Goal: Information Seeking & Learning: Check status

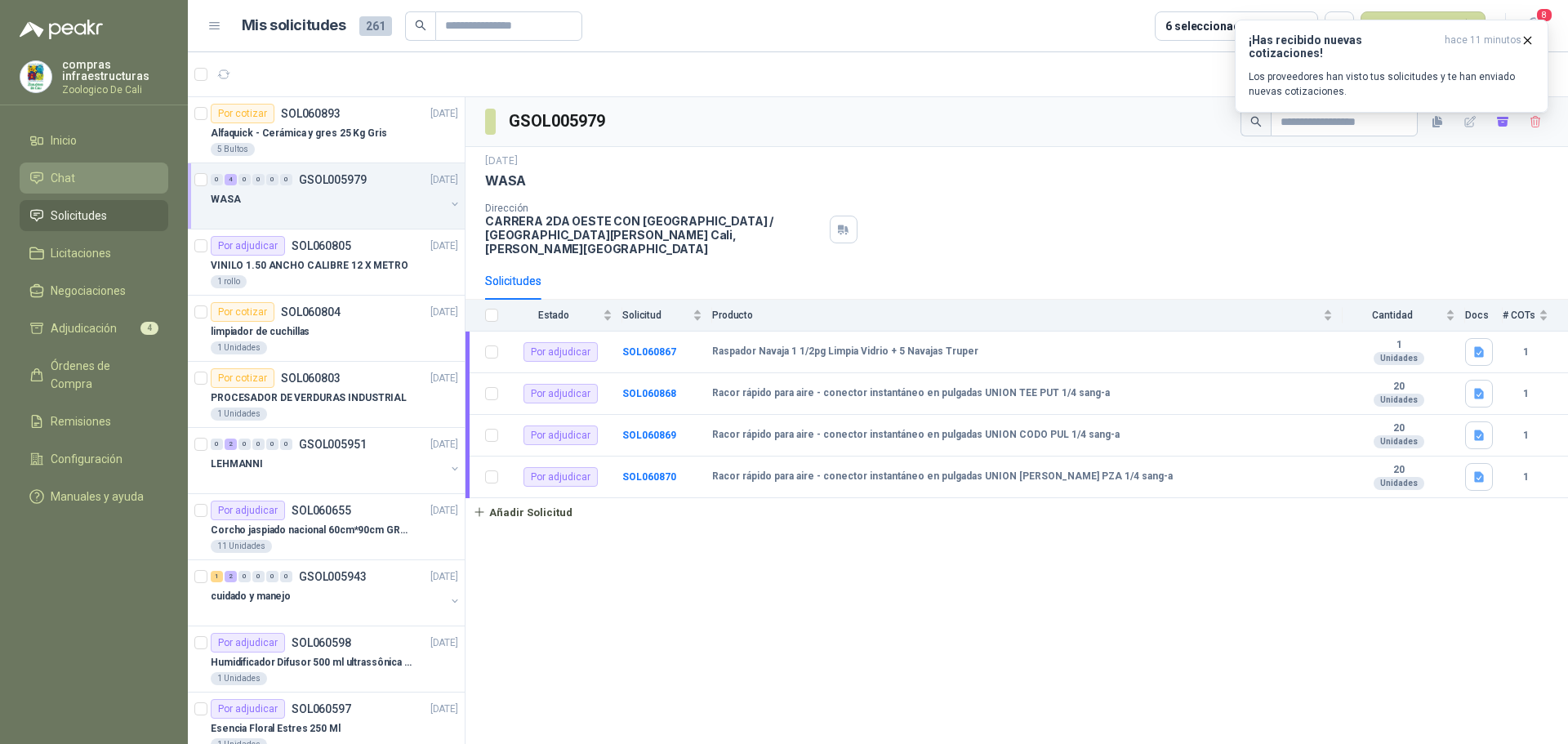
click at [88, 169] on li "Chat" at bounding box center [93, 178] width 129 height 18
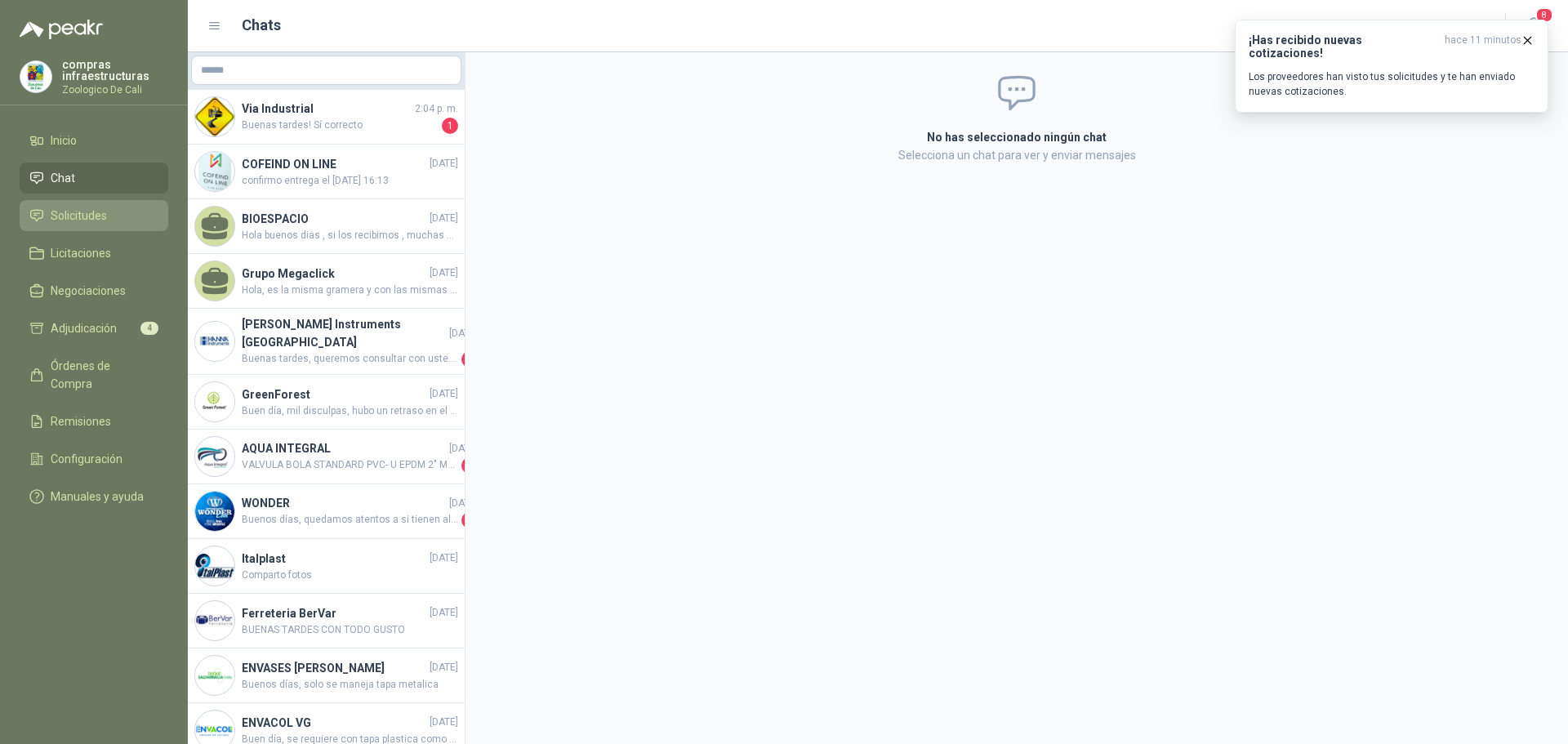
click at [135, 216] on li "Solicitudes" at bounding box center [93, 215] width 129 height 18
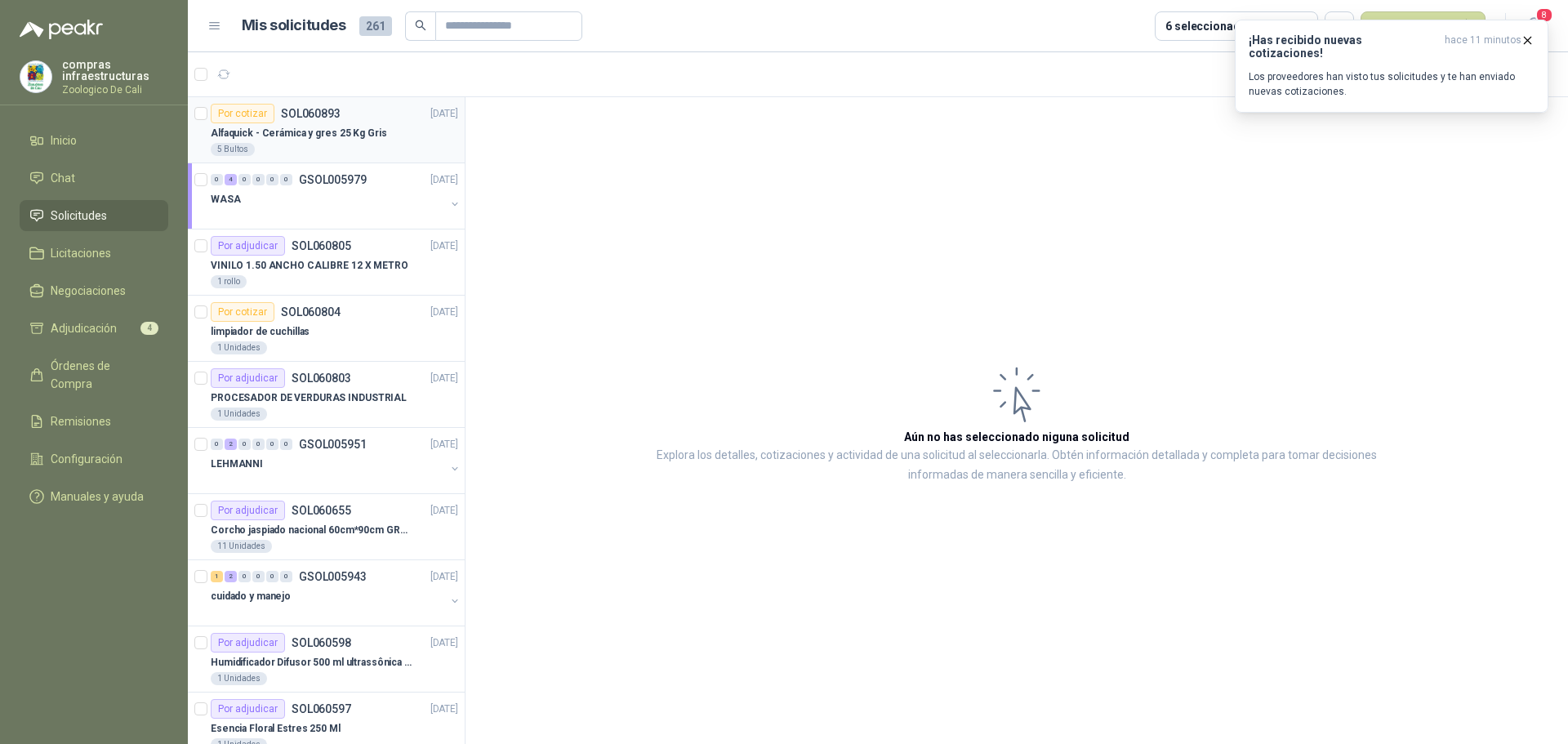
click at [289, 149] on div "5 Bultos" at bounding box center [334, 150] width 247 height 13
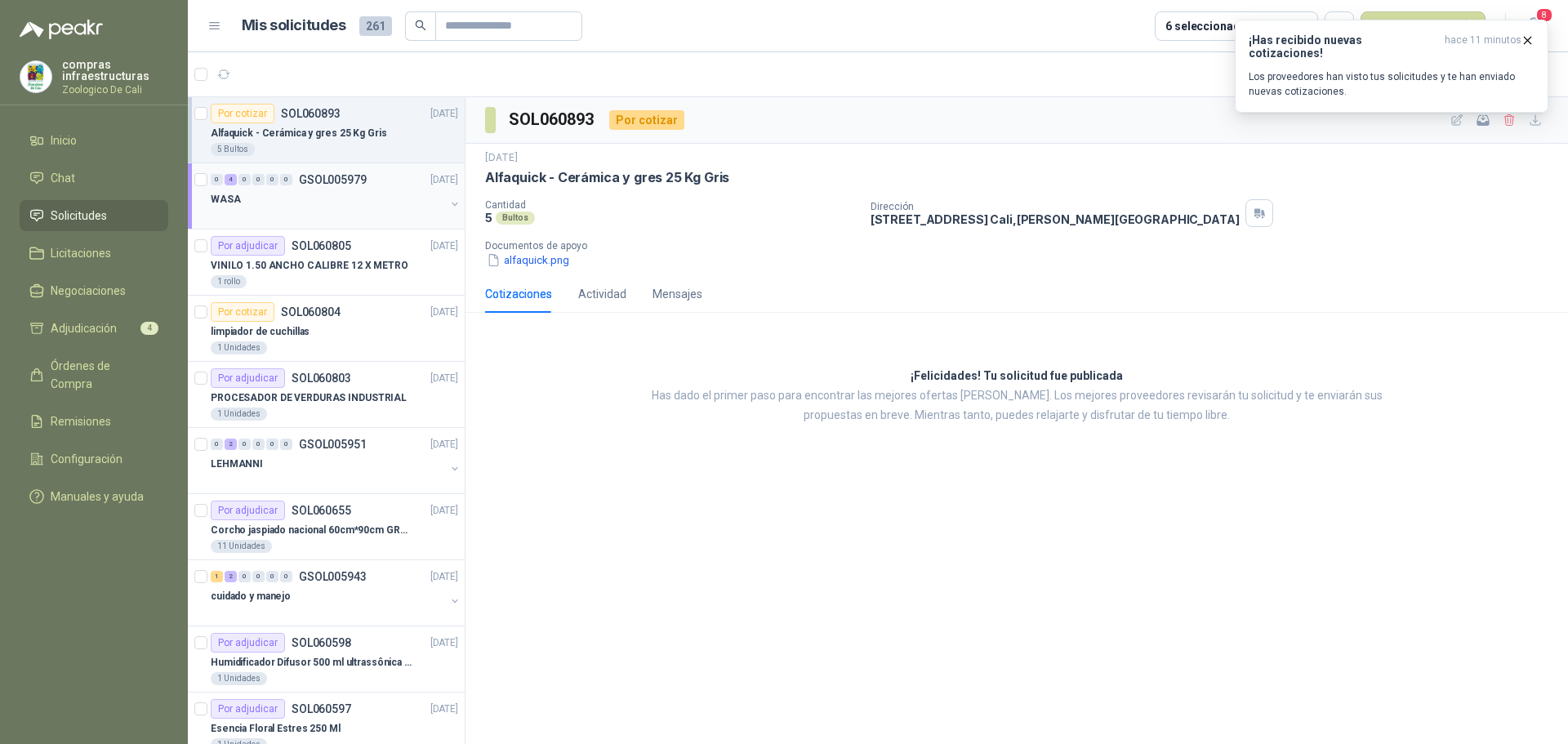
click at [301, 175] on p "GSOL005979" at bounding box center [333, 180] width 68 height 11
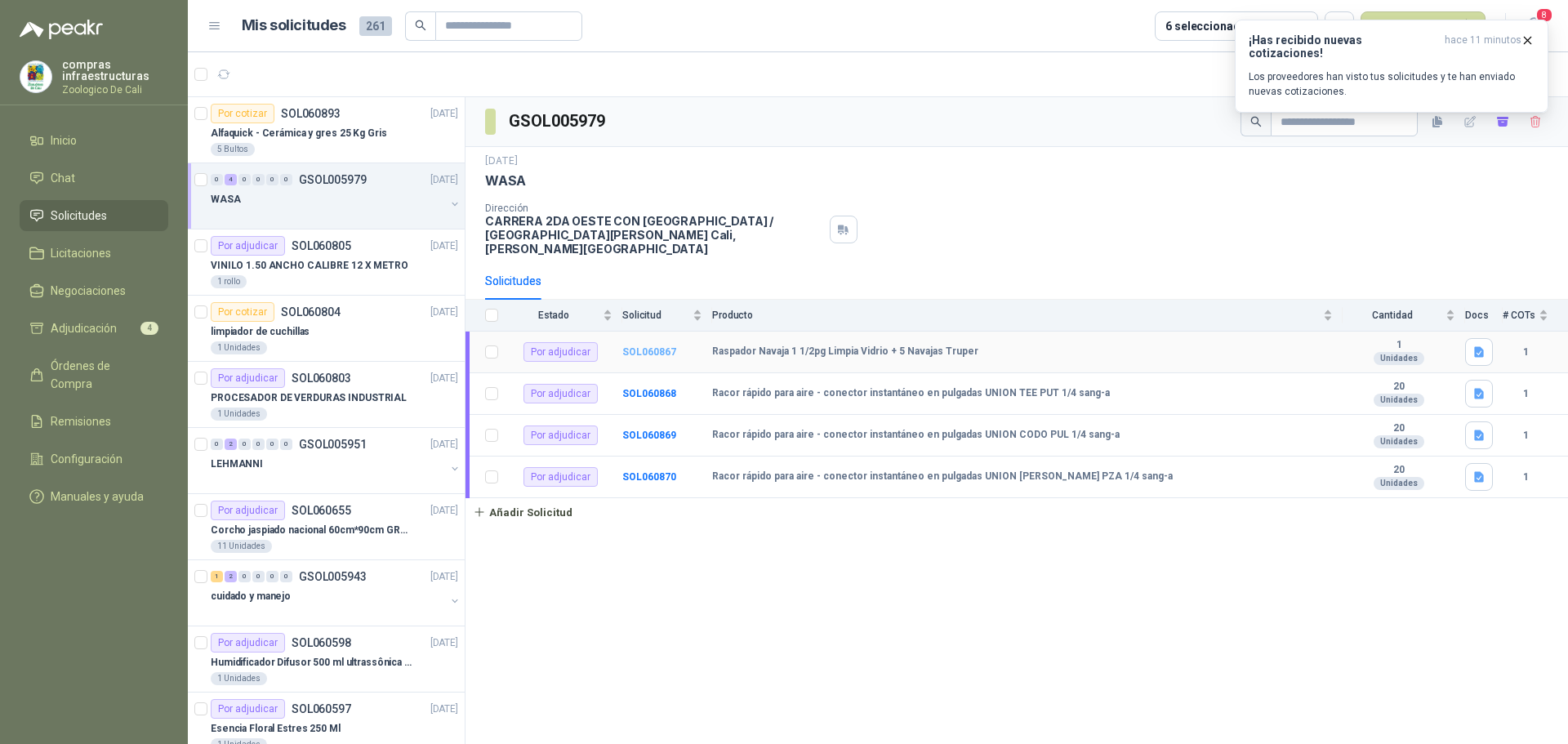
click at [641, 346] on b "SOL060867" at bounding box center [649, 352] width 54 height 11
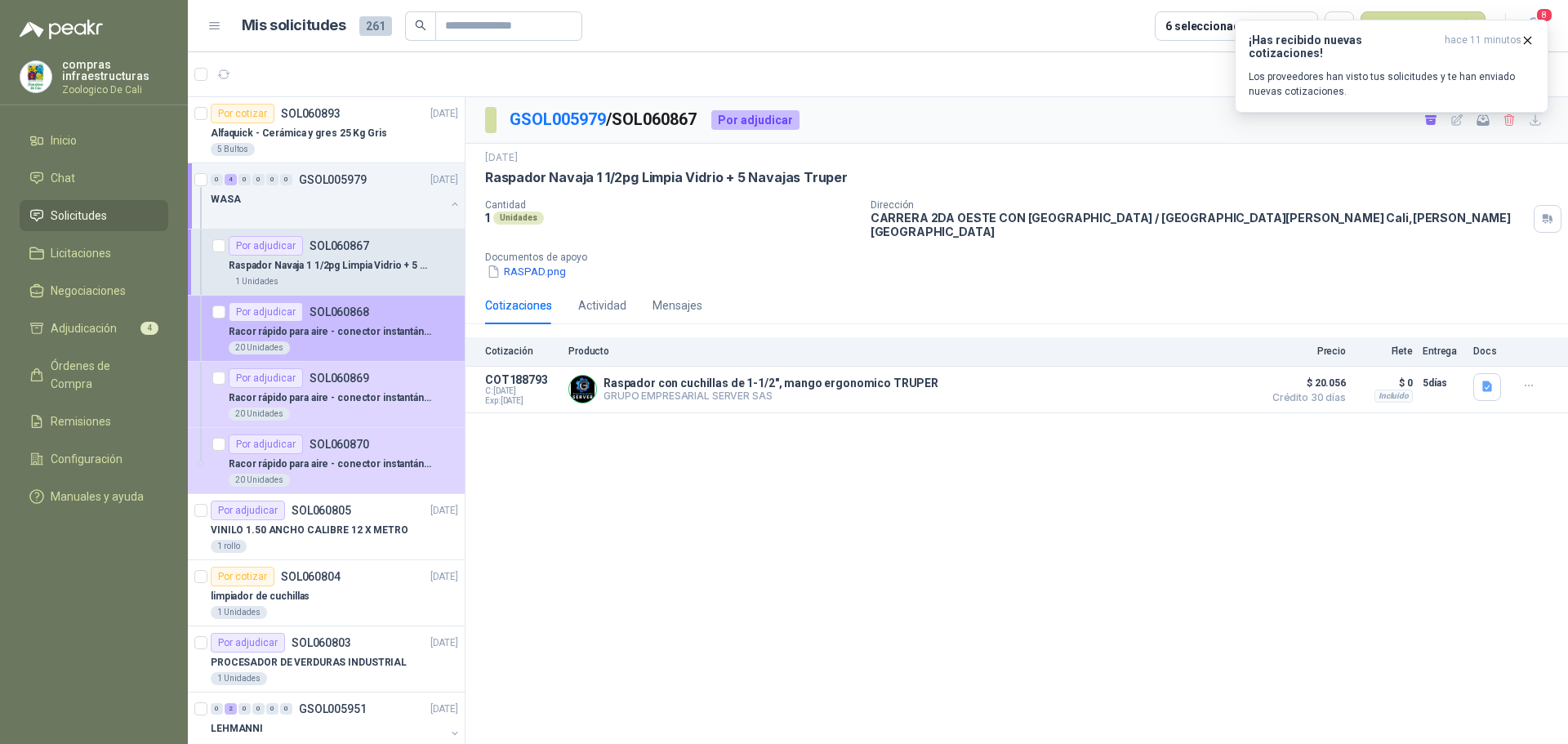
click at [333, 320] on div "Por adjudicar SOL060868" at bounding box center [298, 311] width 140 height 20
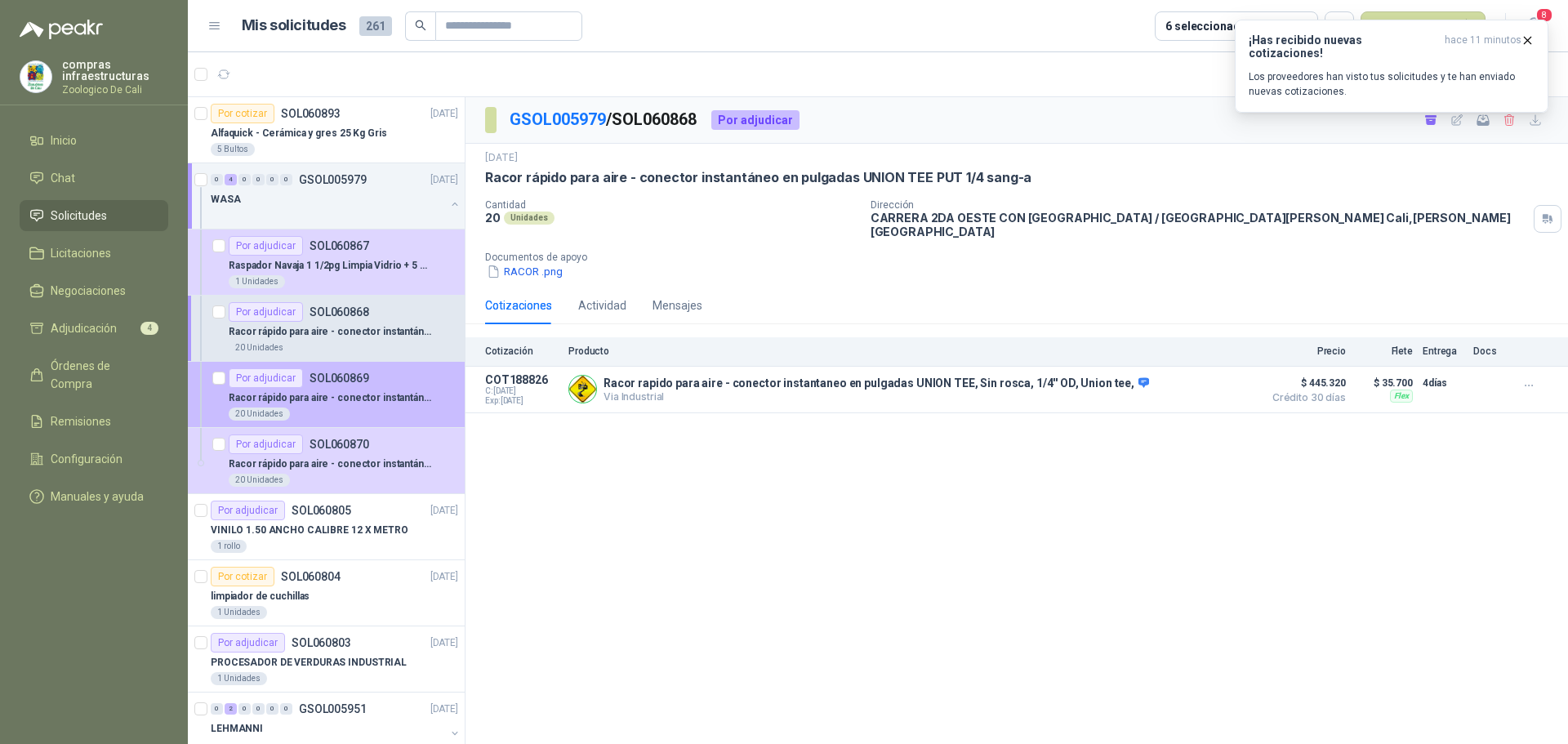
click at [325, 379] on p "SOL060869" at bounding box center [339, 378] width 59 height 11
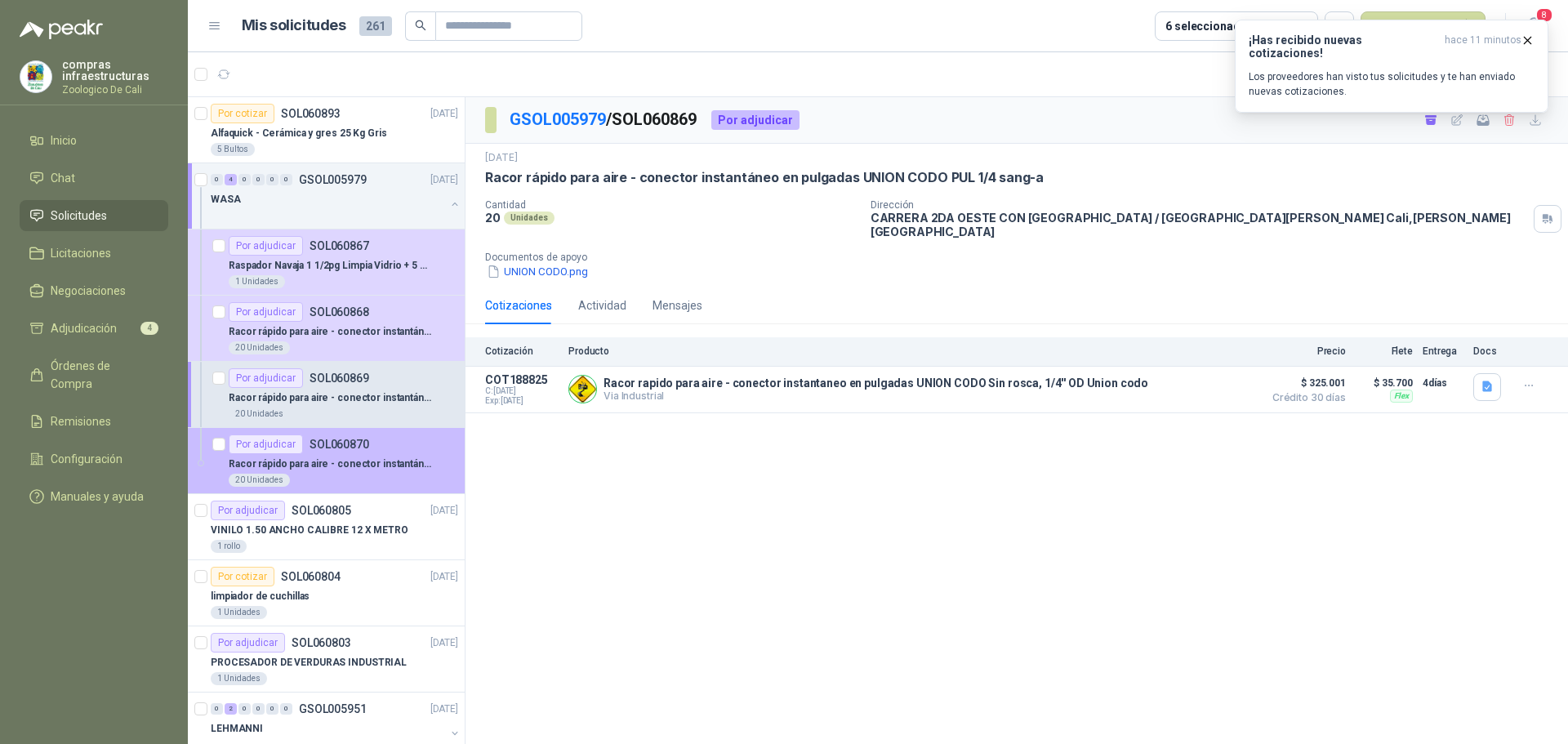
click at [313, 451] on div "Por adjudicar SOL060870" at bounding box center [298, 444] width 140 height 20
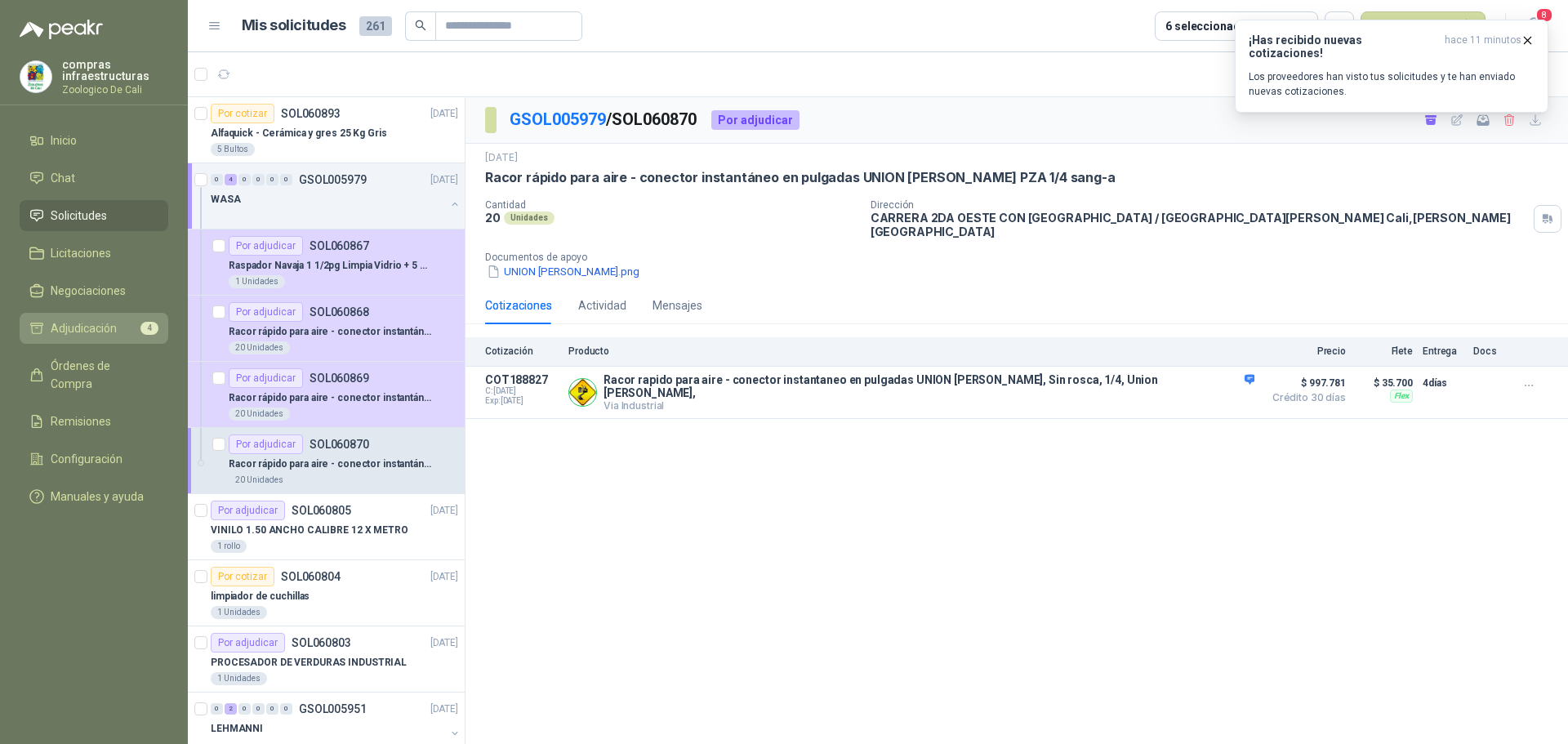
click at [106, 337] on link "Adjudicación 4" at bounding box center [94, 328] width 149 height 31
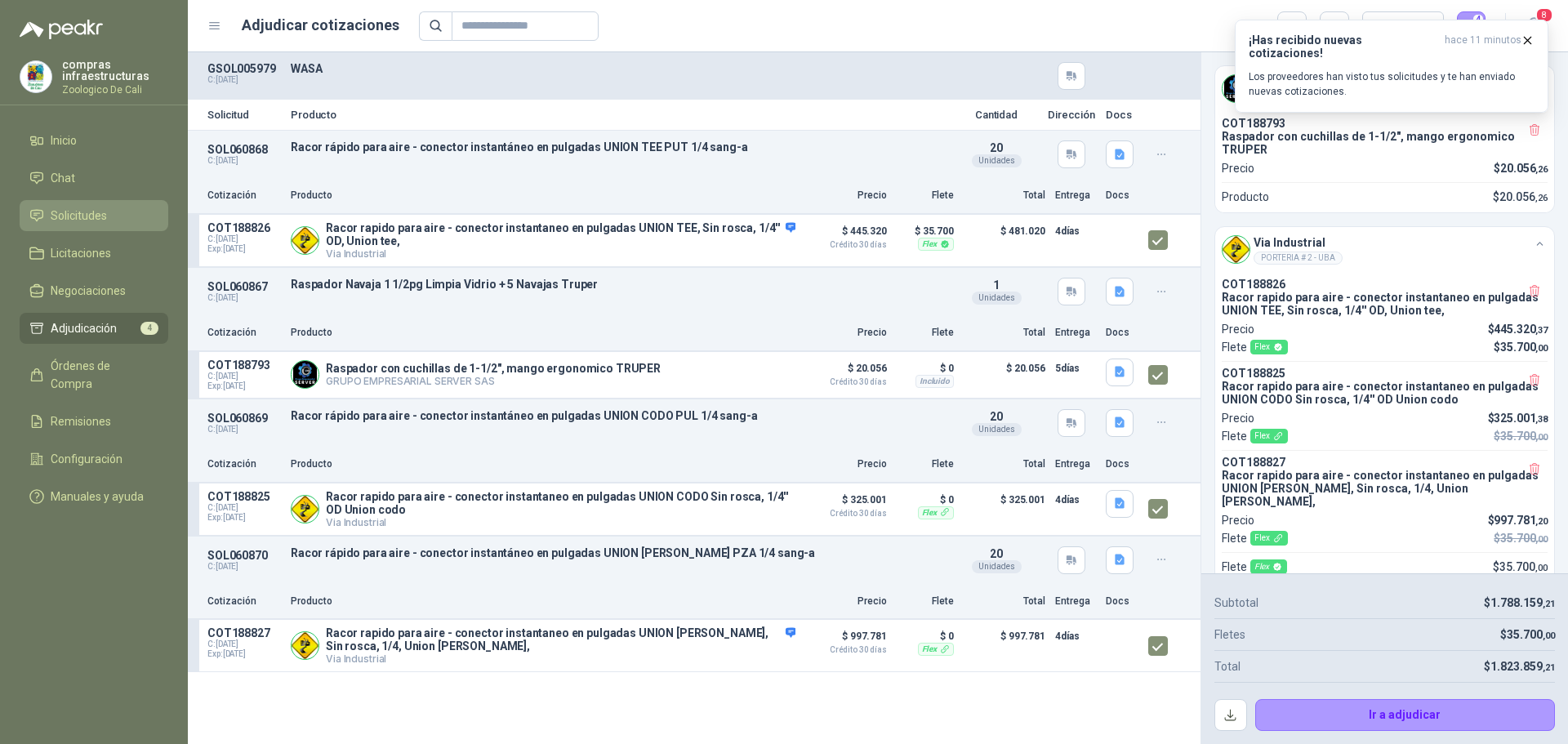
click at [73, 223] on span "Solicitudes" at bounding box center [79, 215] width 56 height 18
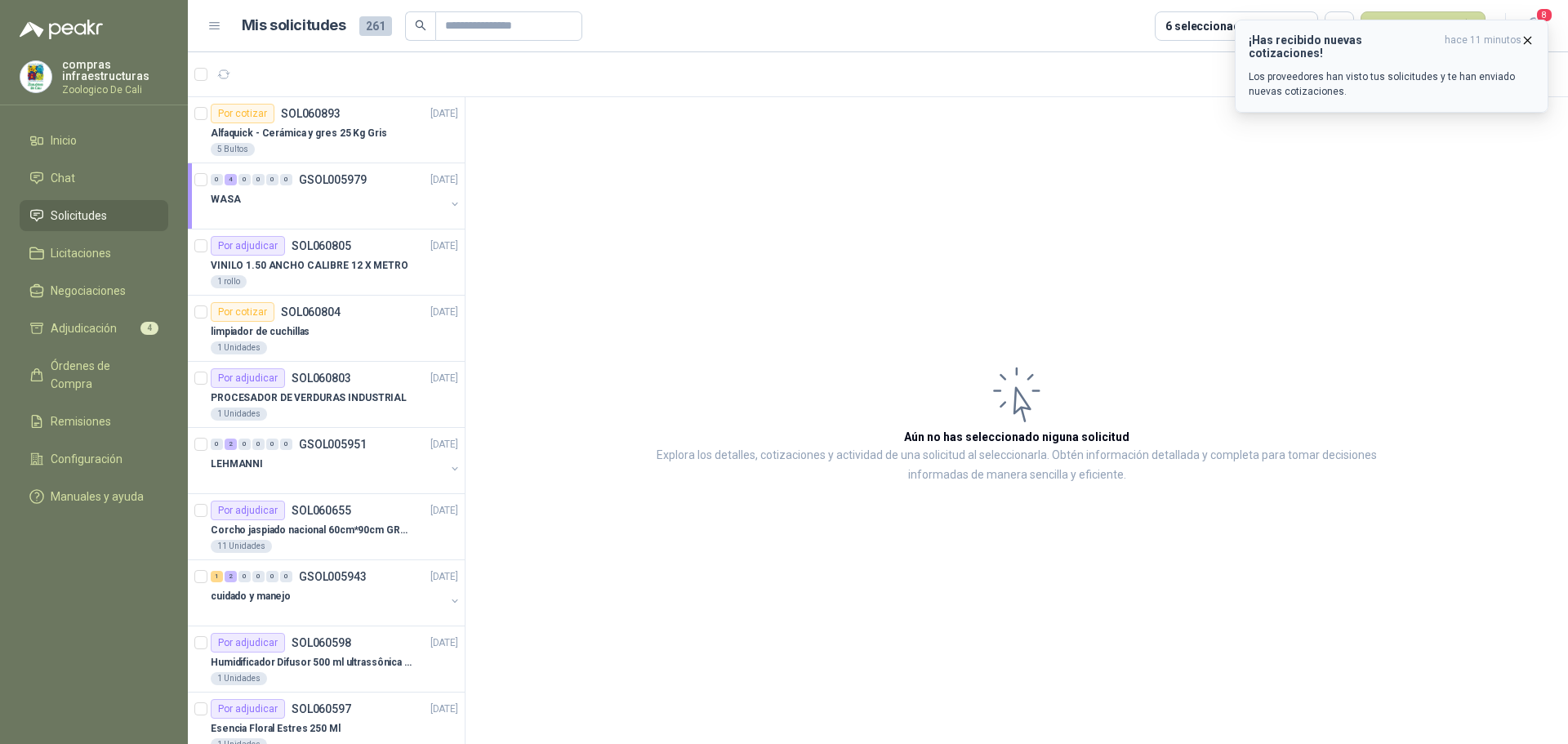
click at [1526, 40] on icon "button" at bounding box center [1528, 40] width 14 height 14
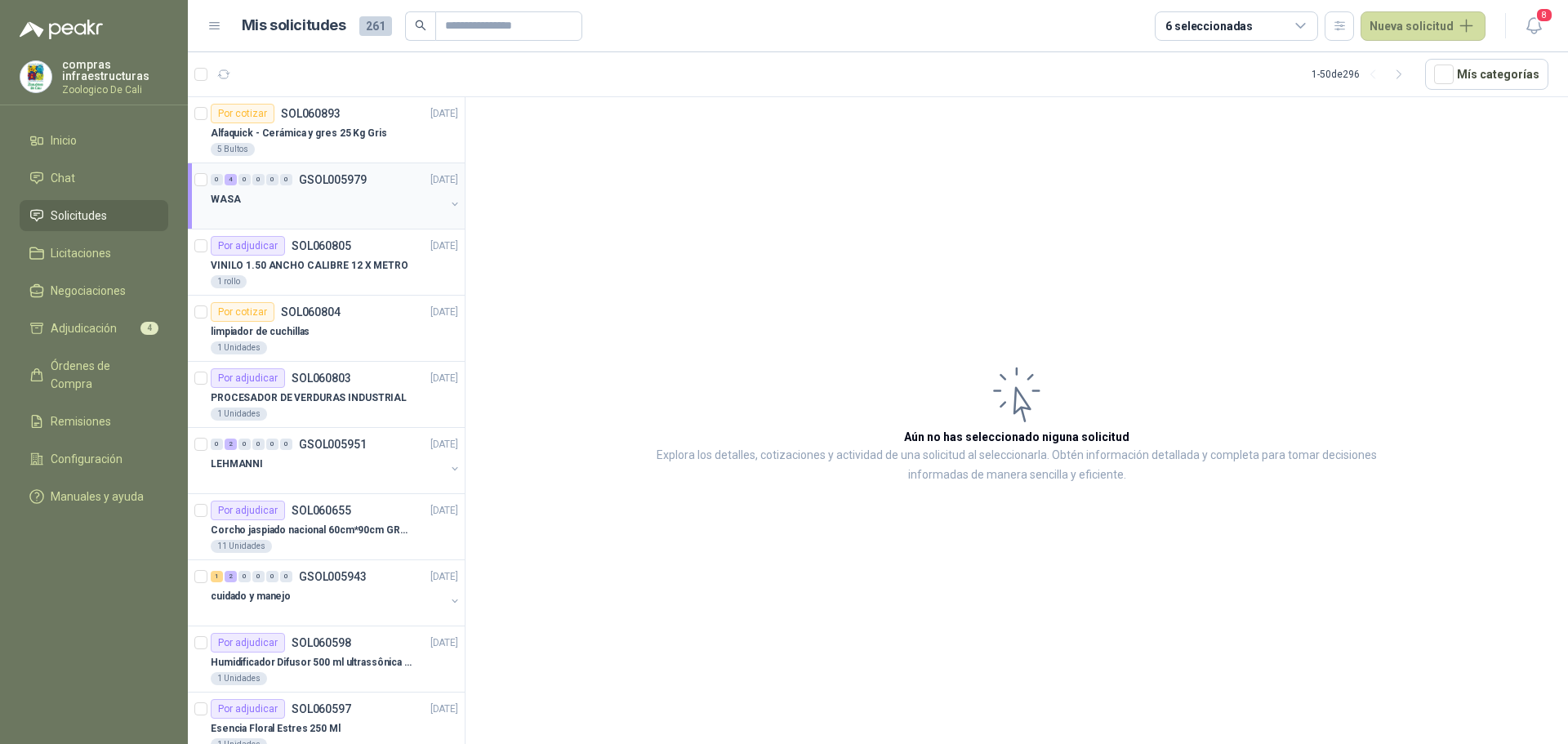
click at [300, 188] on div "0 4 0 0 0 0 GSOL005979 [DATE]" at bounding box center [336, 180] width 251 height 20
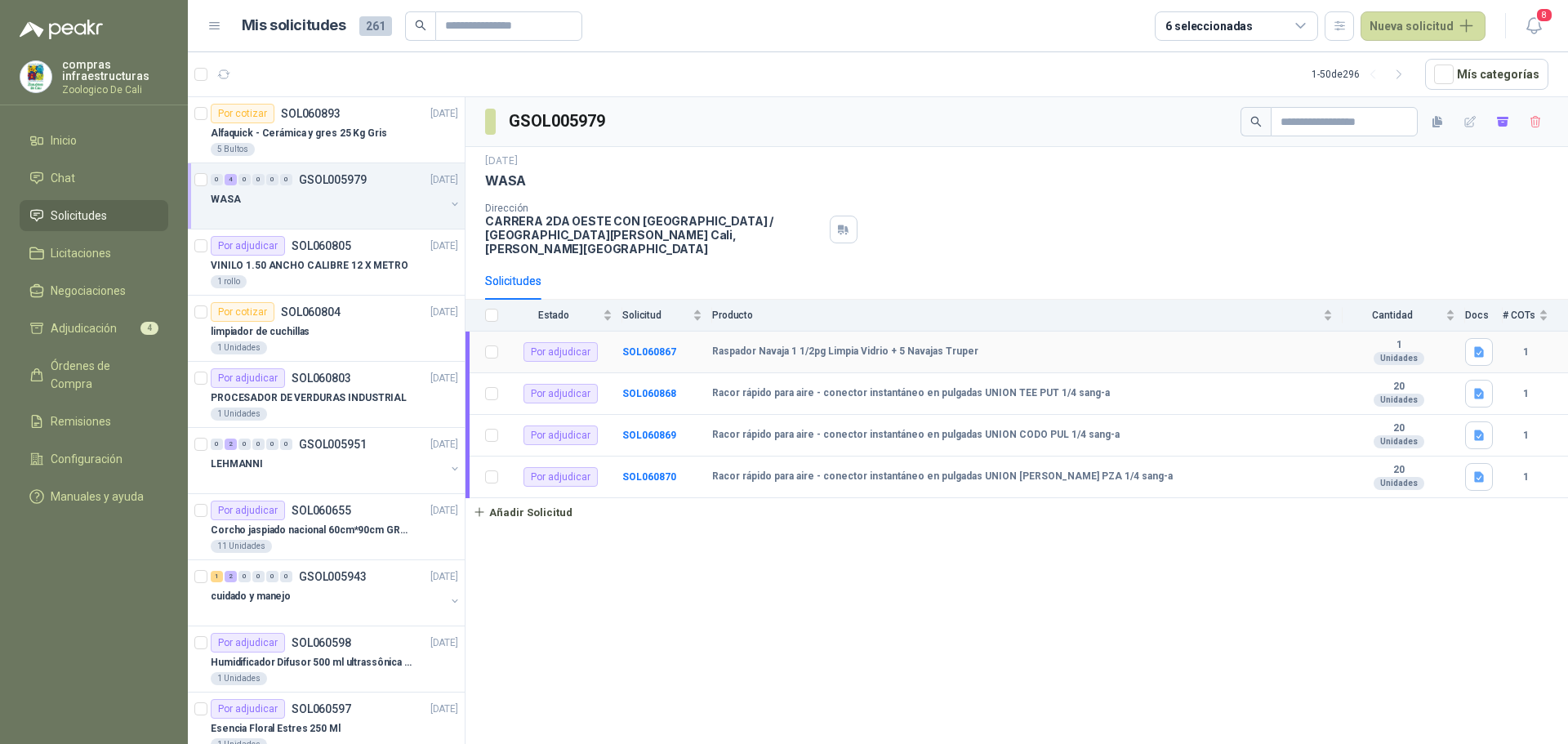
click at [665, 332] on td "SOL060867" at bounding box center [668, 353] width 90 height 41
click at [646, 388] on b "SOL060868" at bounding box center [649, 393] width 54 height 11
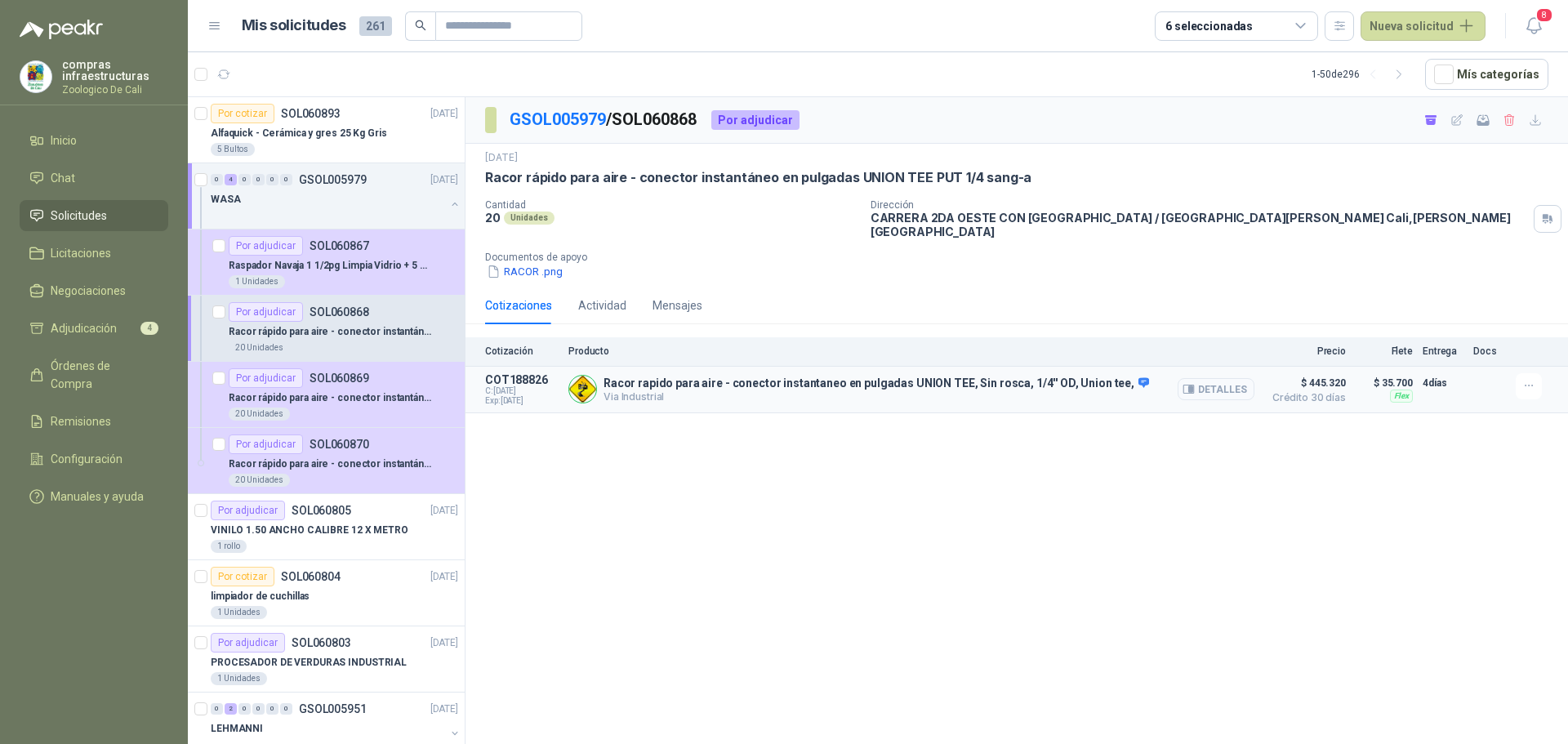
click at [1224, 378] on button "Detalles" at bounding box center [1216, 388] width 77 height 22
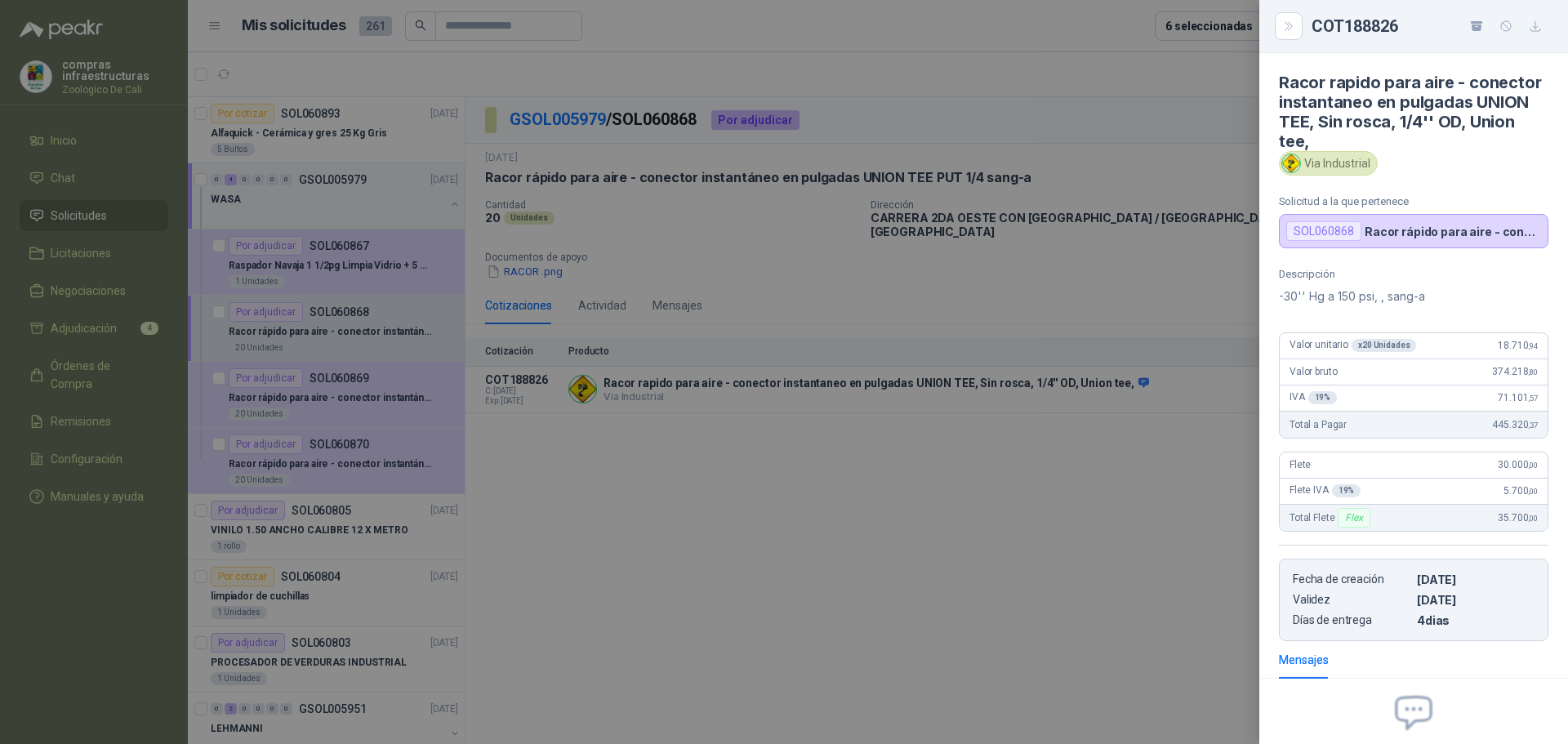
scroll to position [160, 0]
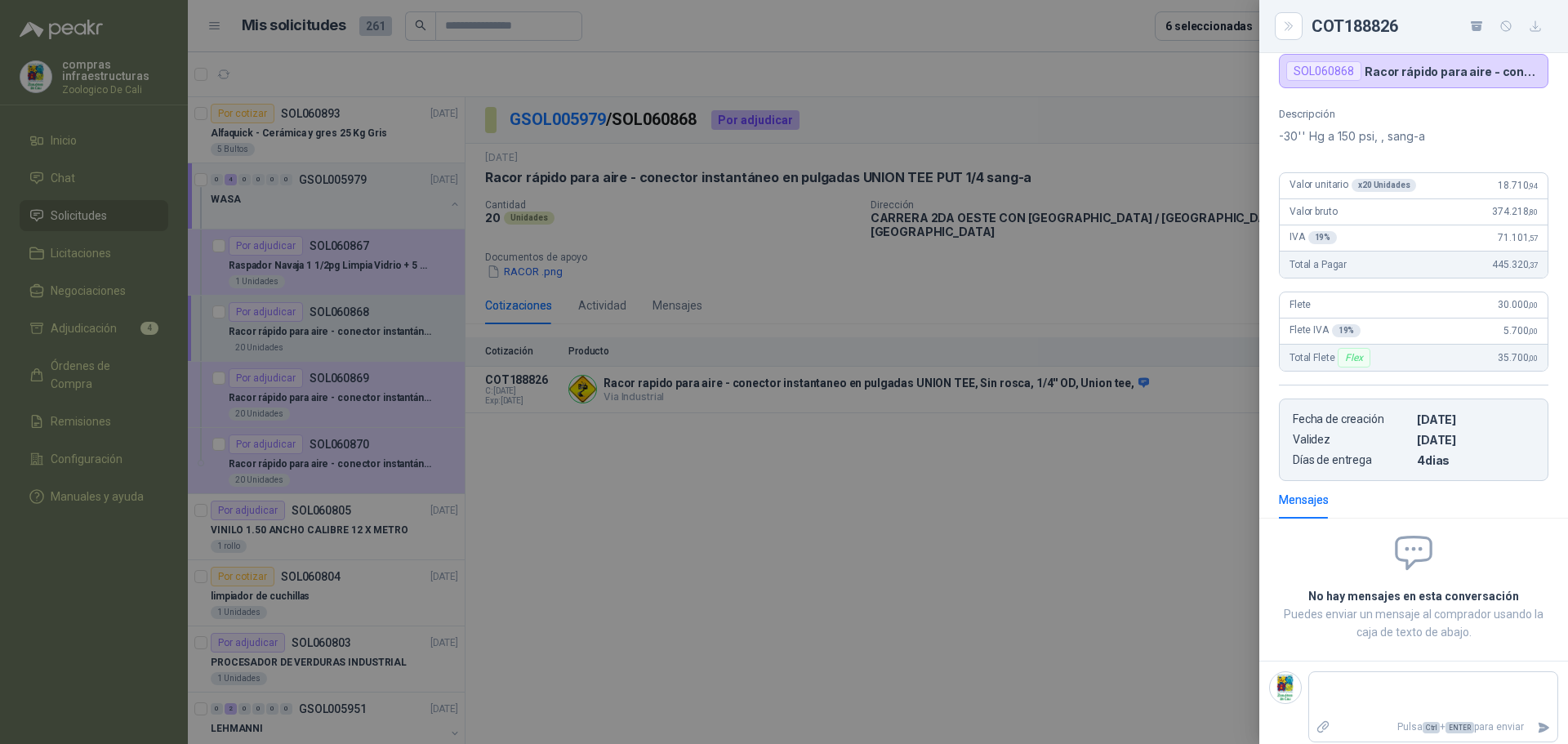
click at [904, 568] on div at bounding box center [784, 372] width 1568 height 744
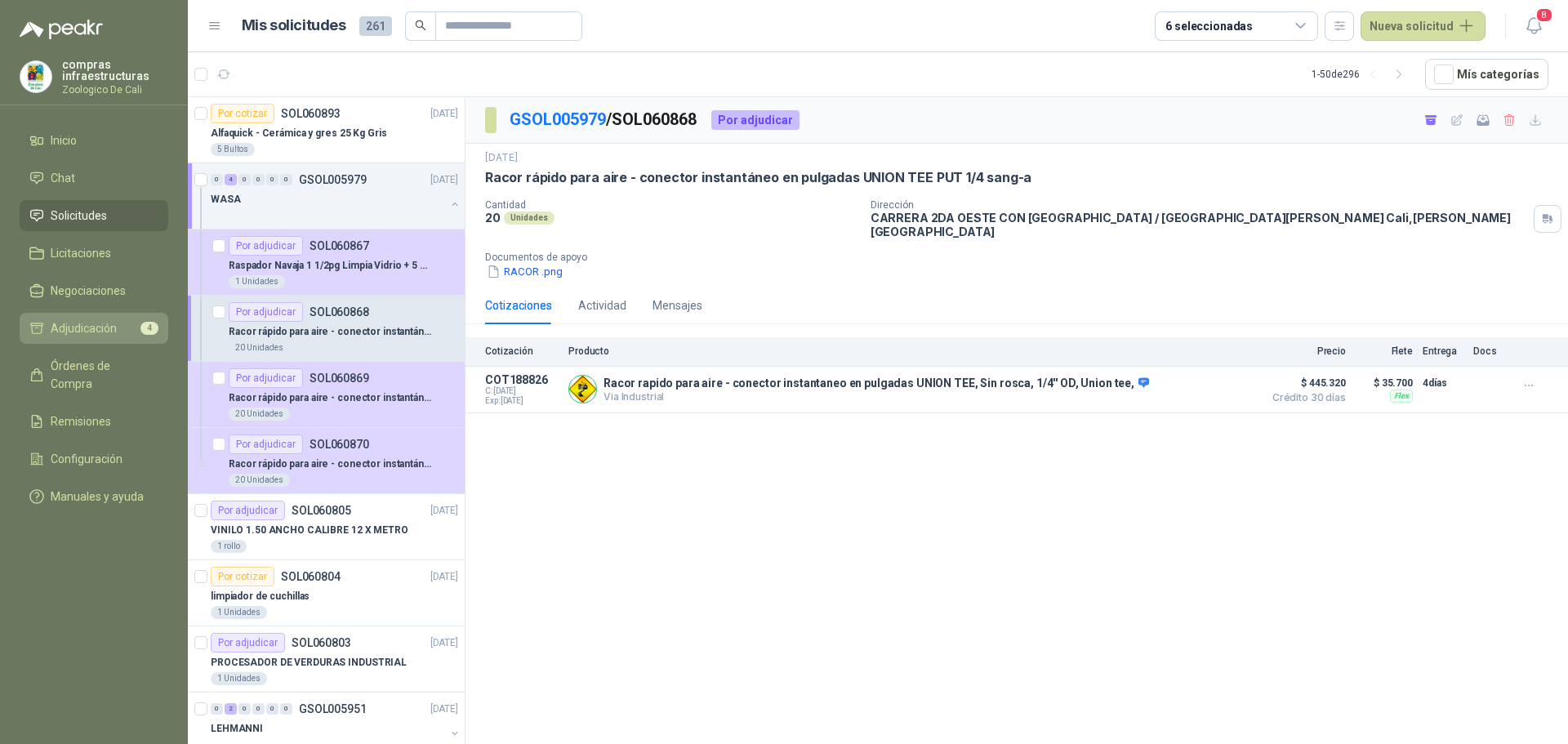
click at [89, 321] on span "Adjudicación" at bounding box center [84, 328] width 66 height 18
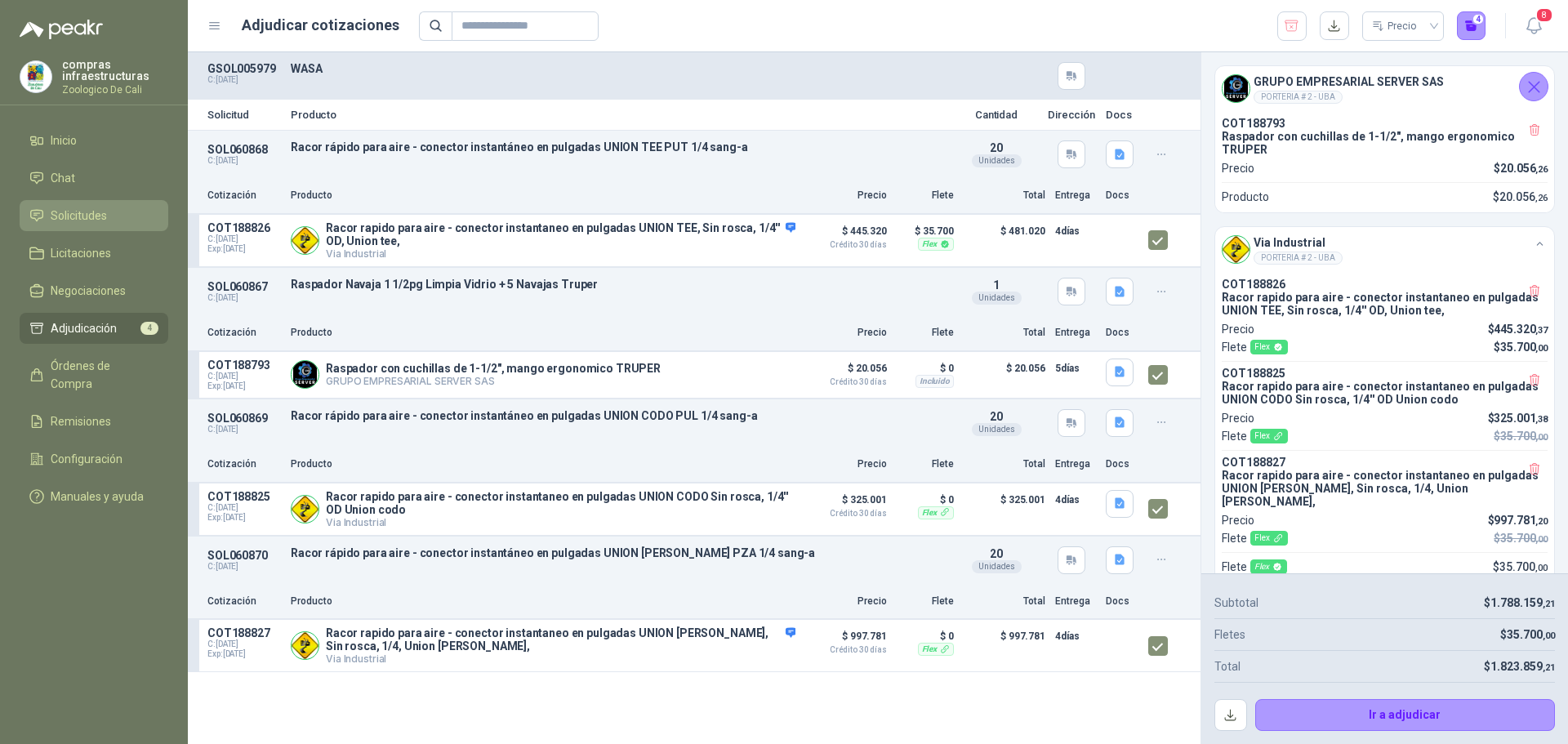
click at [112, 215] on li "Solicitudes" at bounding box center [93, 215] width 129 height 18
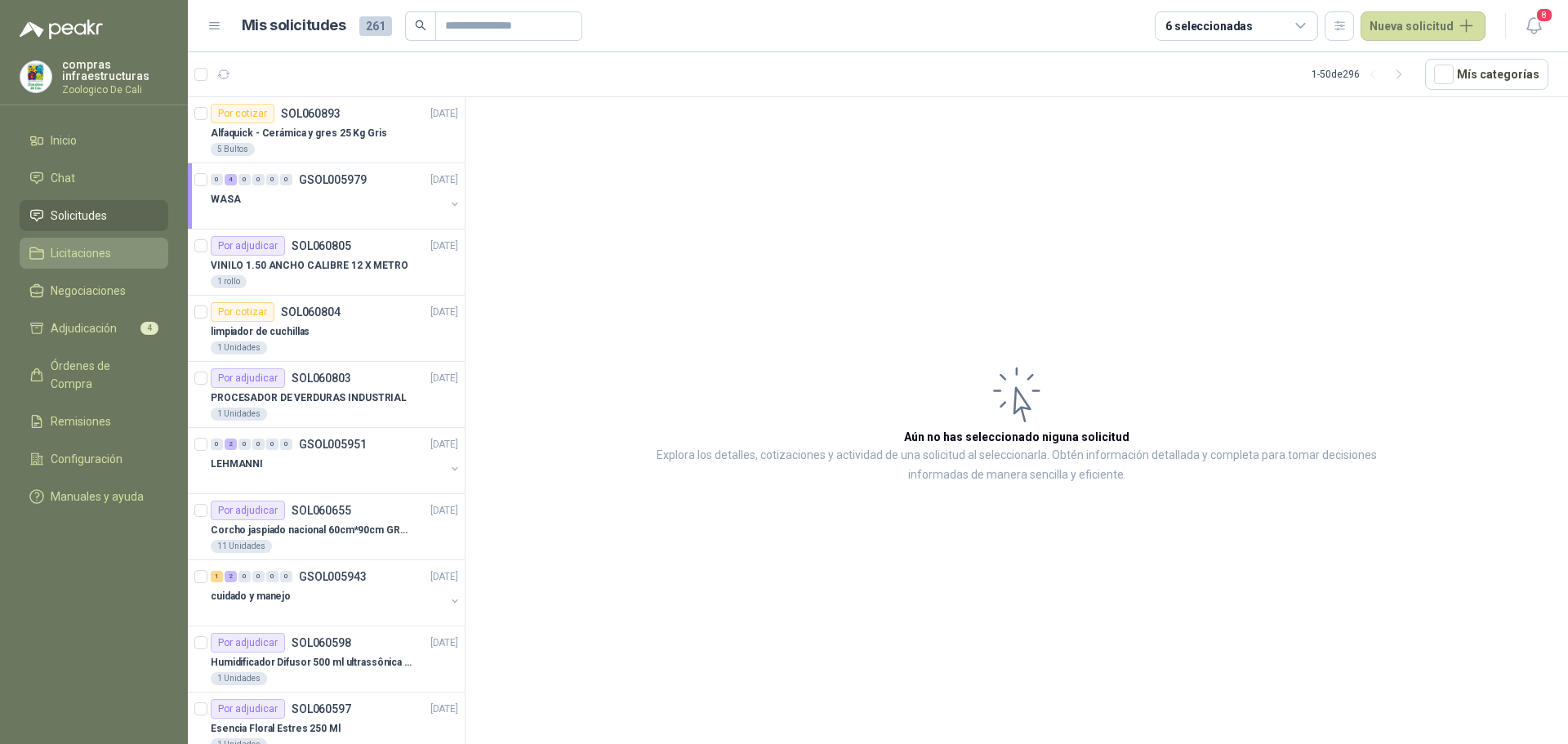
click at [90, 253] on span "Licitaciones" at bounding box center [81, 253] width 60 height 18
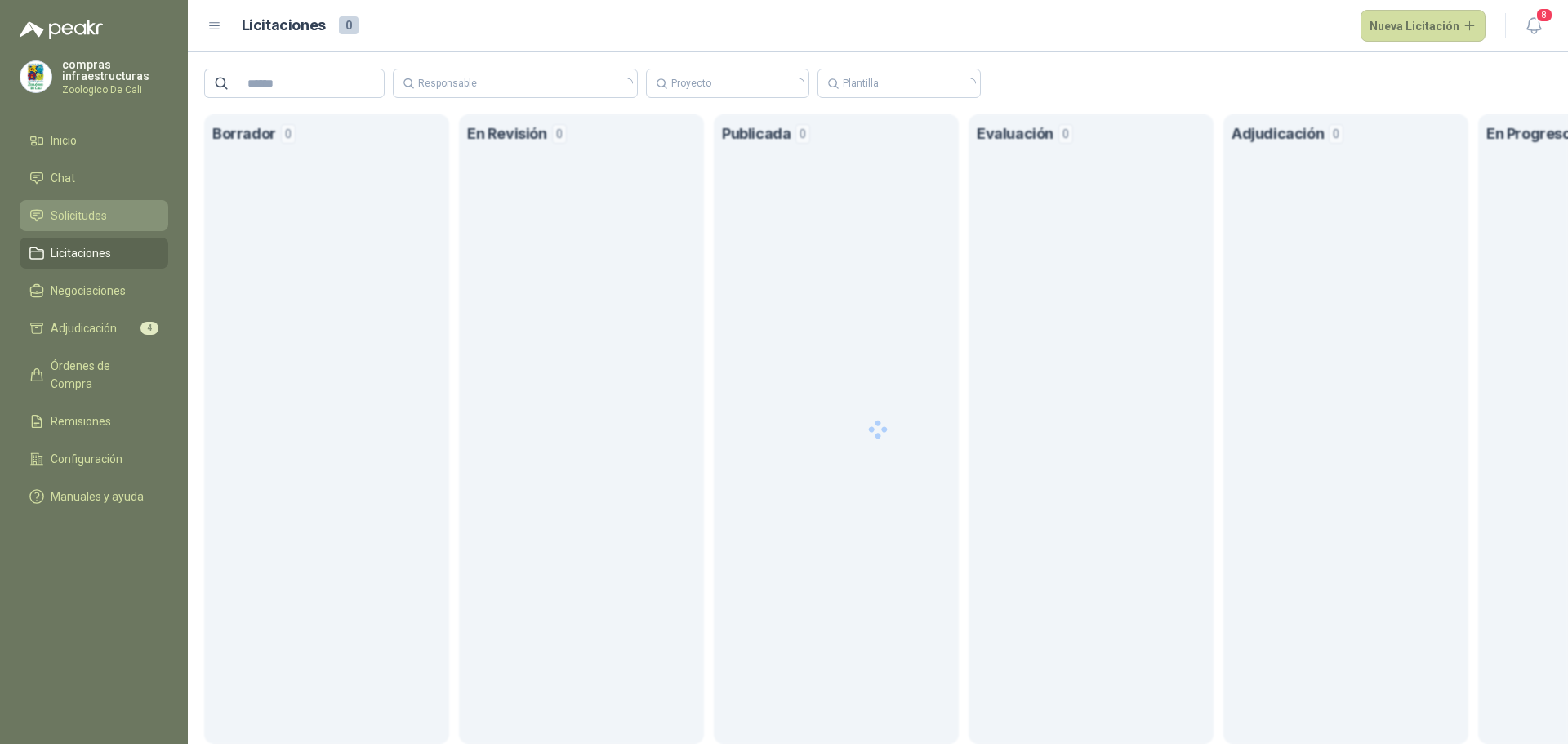
click at [110, 218] on li "Solicitudes" at bounding box center [93, 215] width 129 height 18
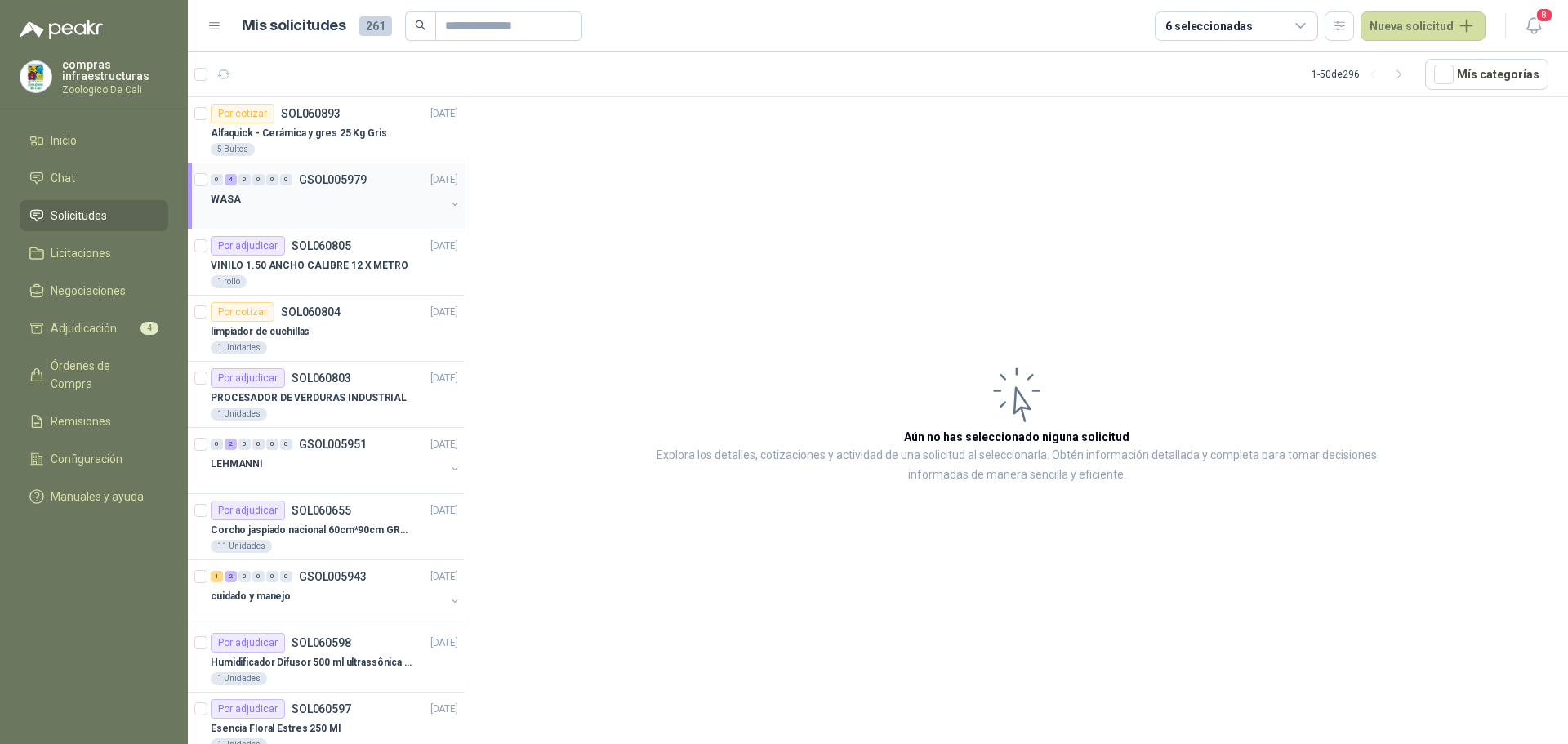
click at [261, 222] on div "0 4 0 0 0 0 GSOL005979 [DATE] WASA" at bounding box center [326, 197] width 277 height 66
click at [424, 197] on div "WASA" at bounding box center [327, 198] width 234 height 20
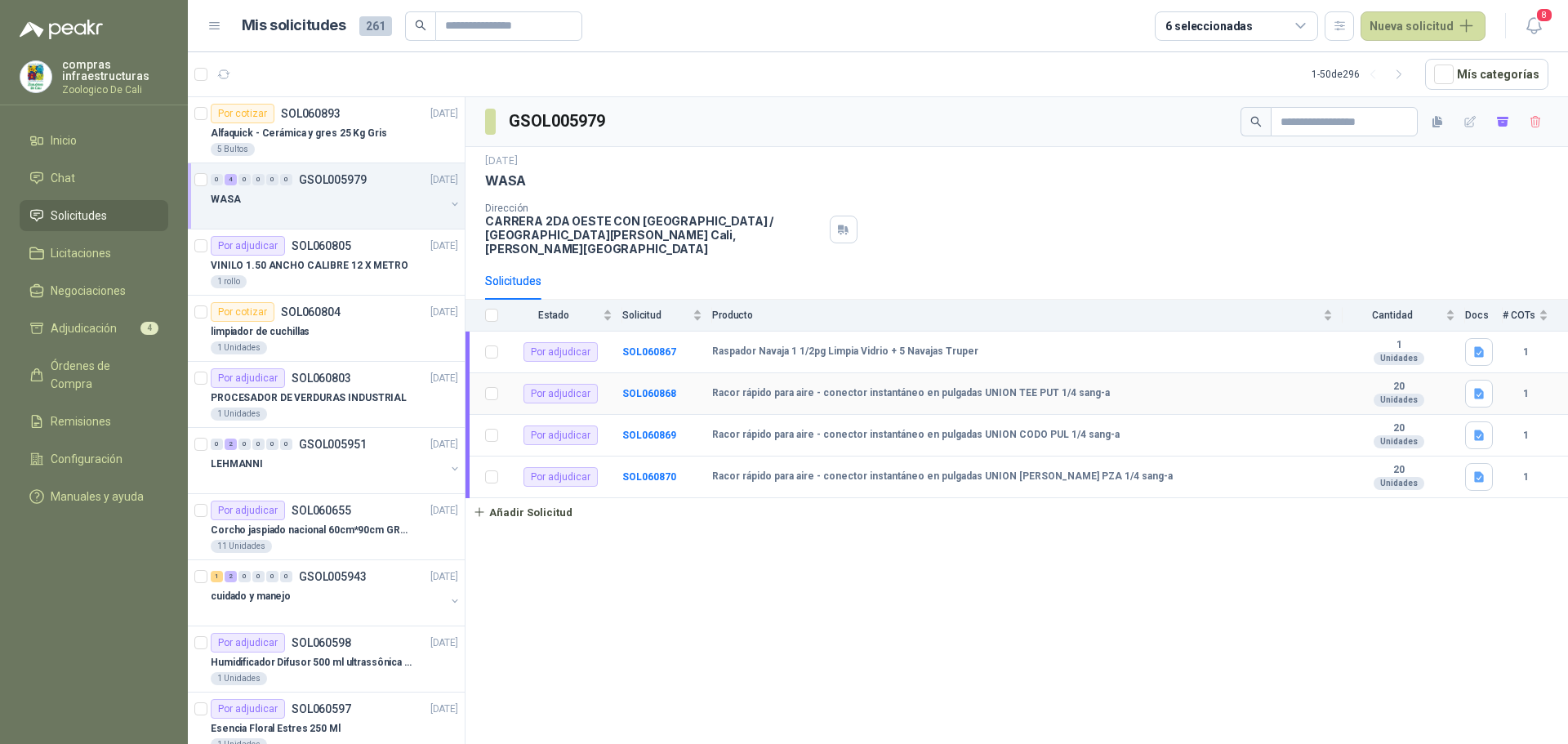
click at [752, 388] on b "Racor rápido para aire - conector instantáneo en pulgadas UNION TEE PUT 1/4 san…" at bounding box center [911, 394] width 398 height 13
click at [646, 388] on b "SOL060868" at bounding box center [649, 393] width 54 height 11
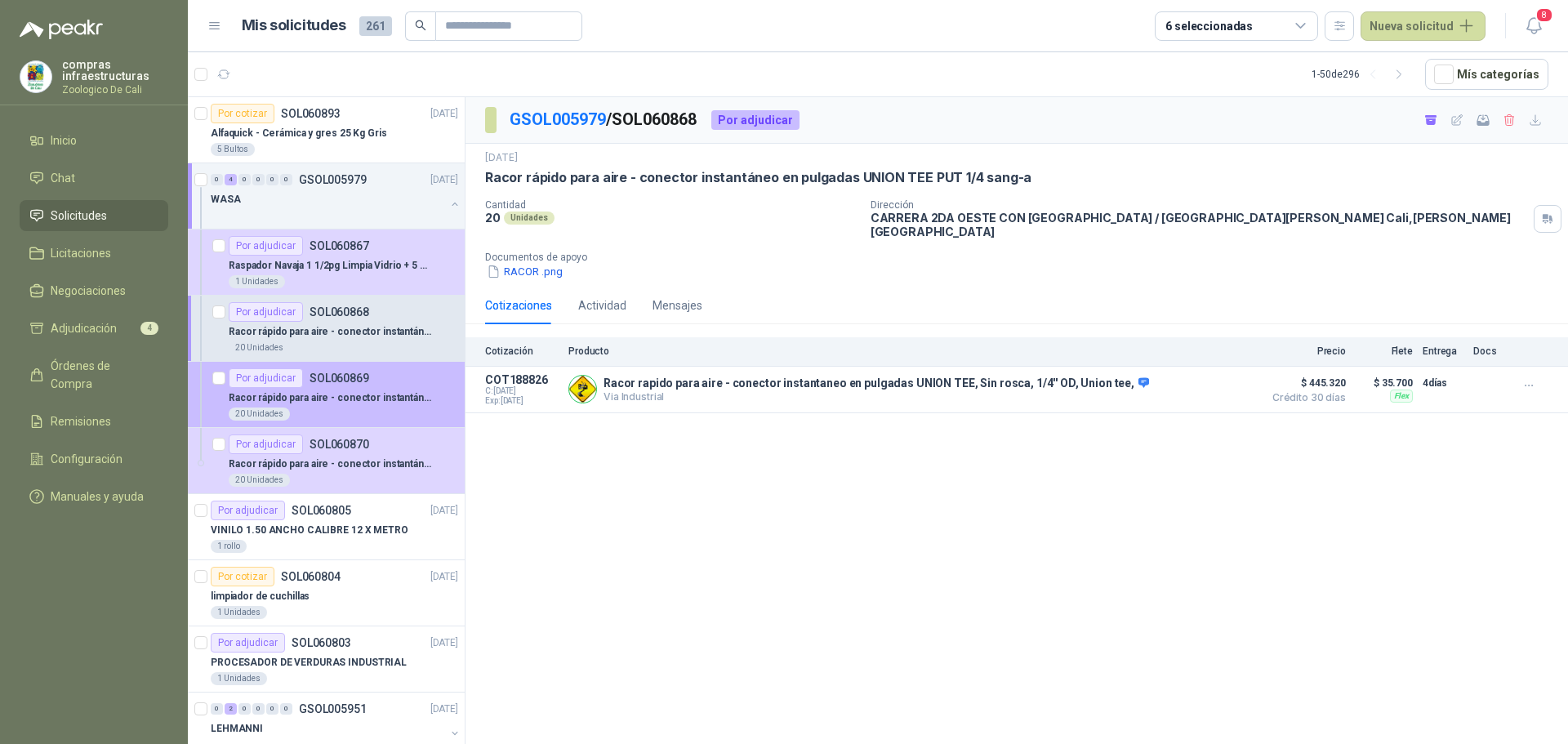
click at [328, 366] on article "Por adjudicar SOL060869 Racor rápido para aire - conector instantáneo en pulgad…" at bounding box center [326, 395] width 277 height 66
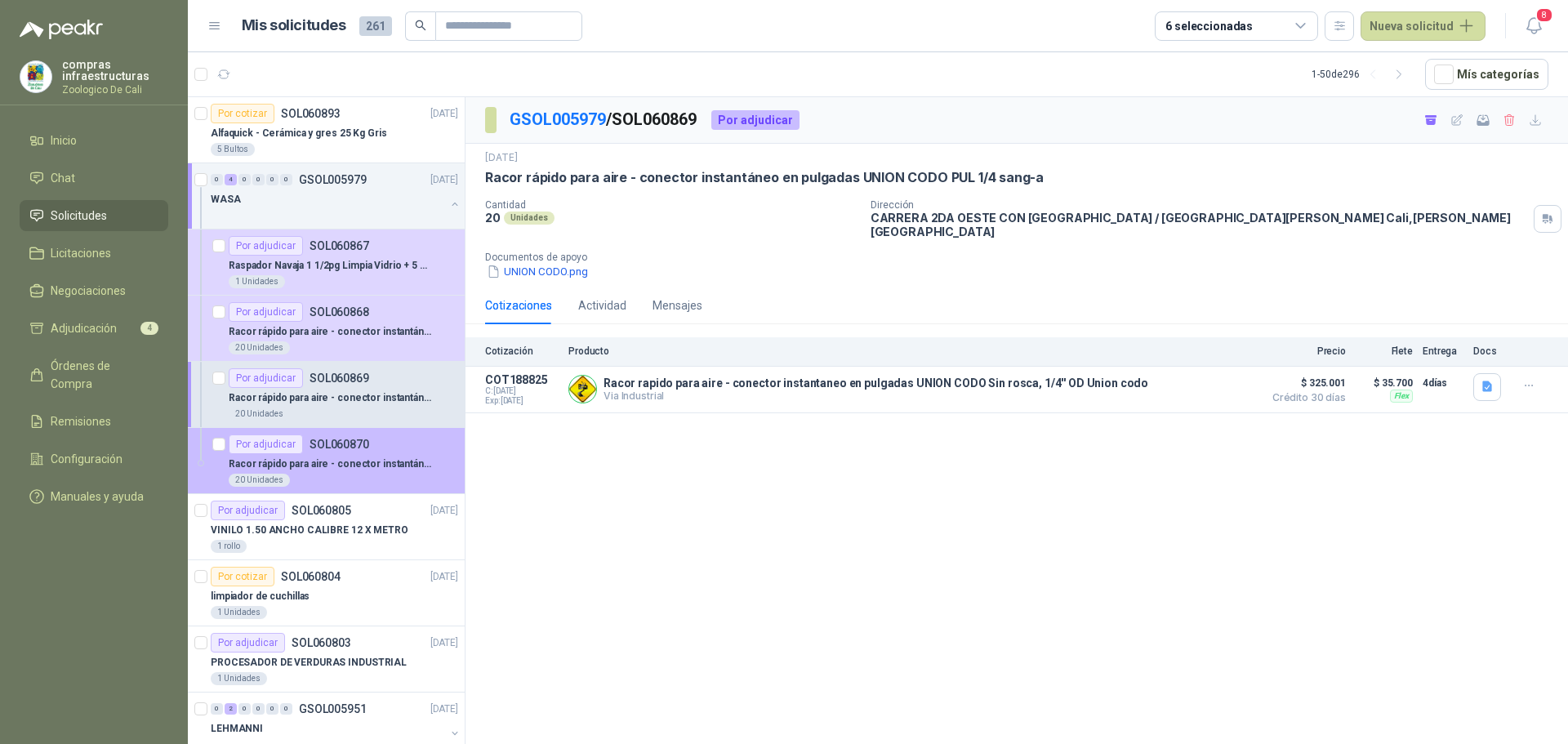
click at [351, 442] on p "SOL060870" at bounding box center [339, 444] width 59 height 11
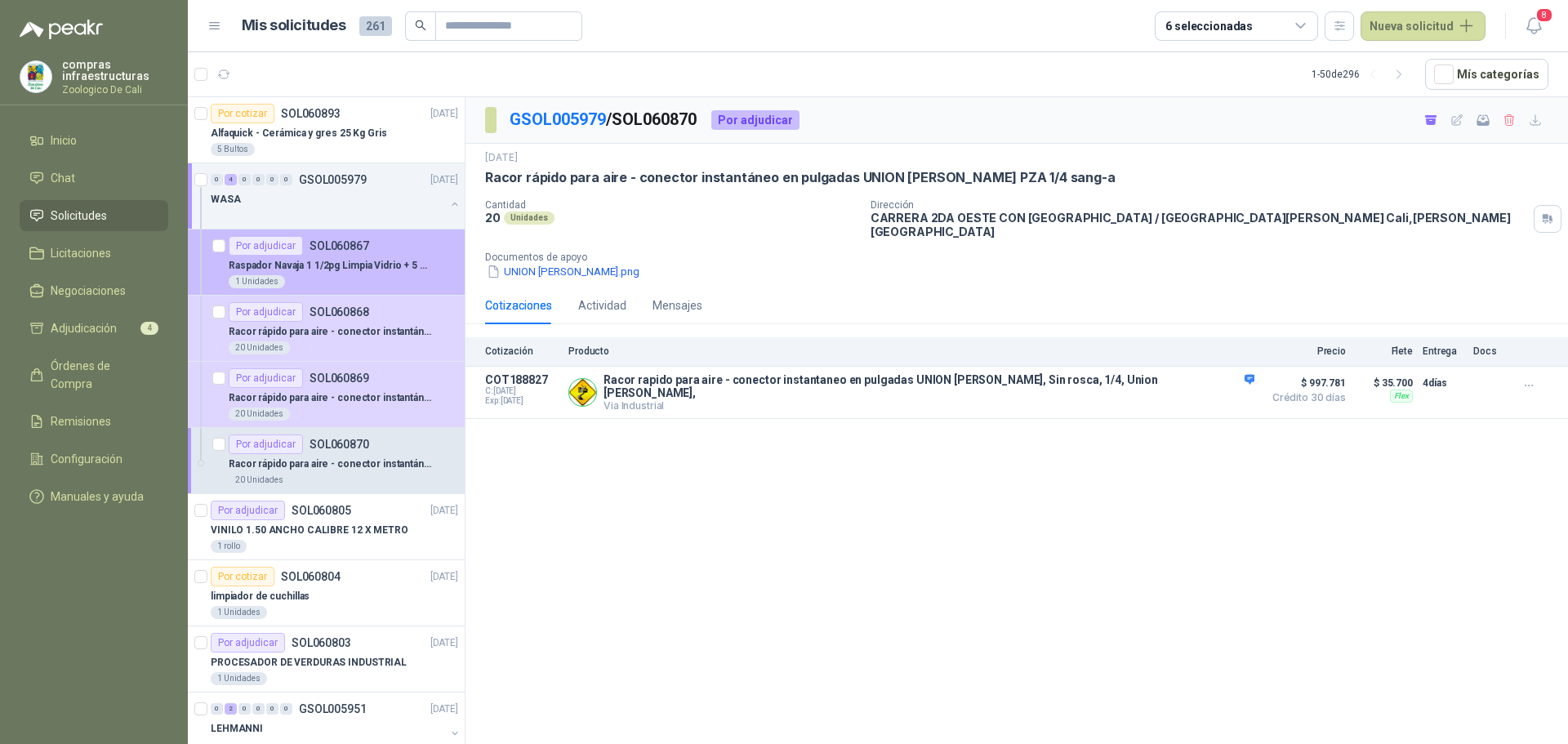
click at [320, 284] on div "1 Unidades" at bounding box center [343, 282] width 230 height 13
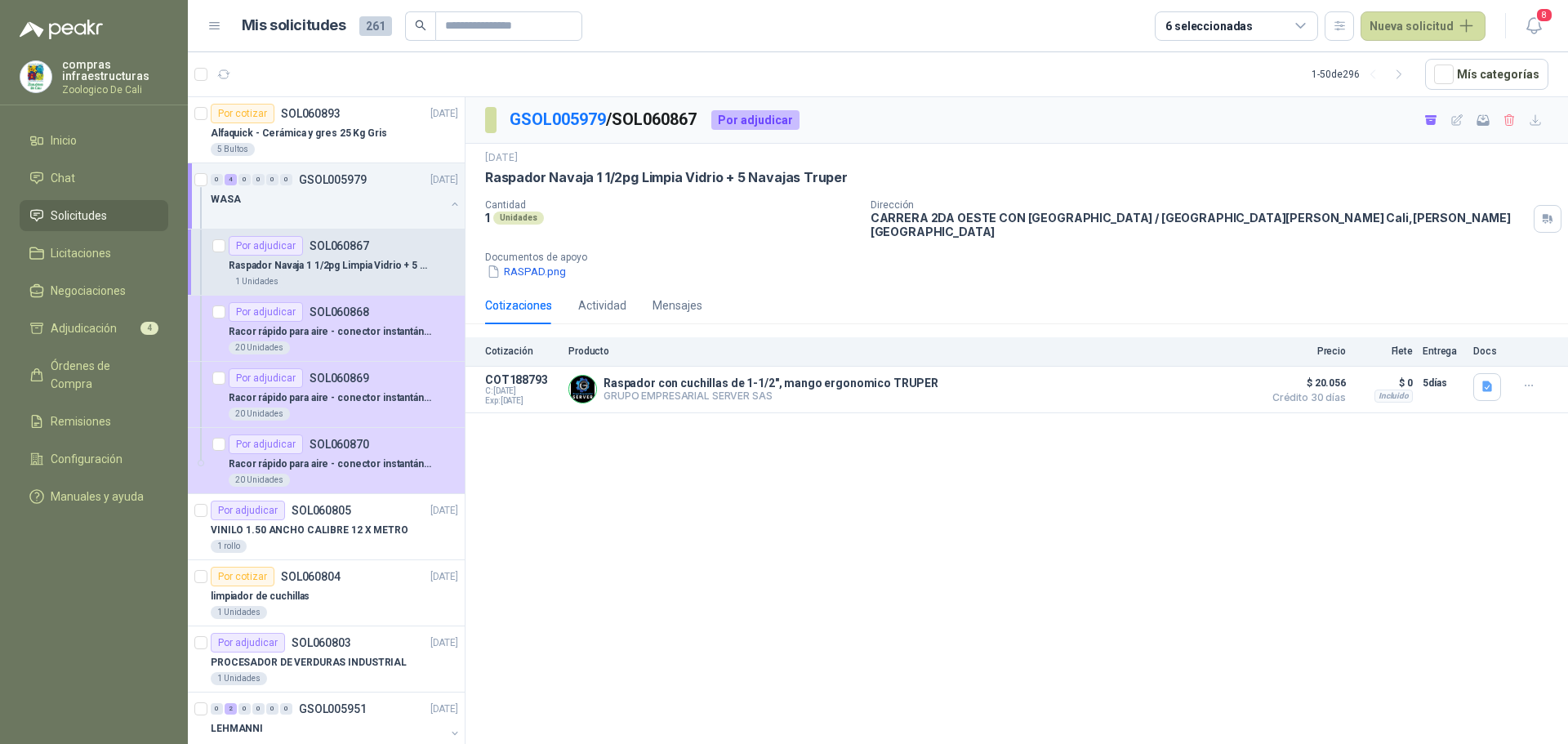
click at [117, 220] on li "Solicitudes" at bounding box center [93, 215] width 129 height 18
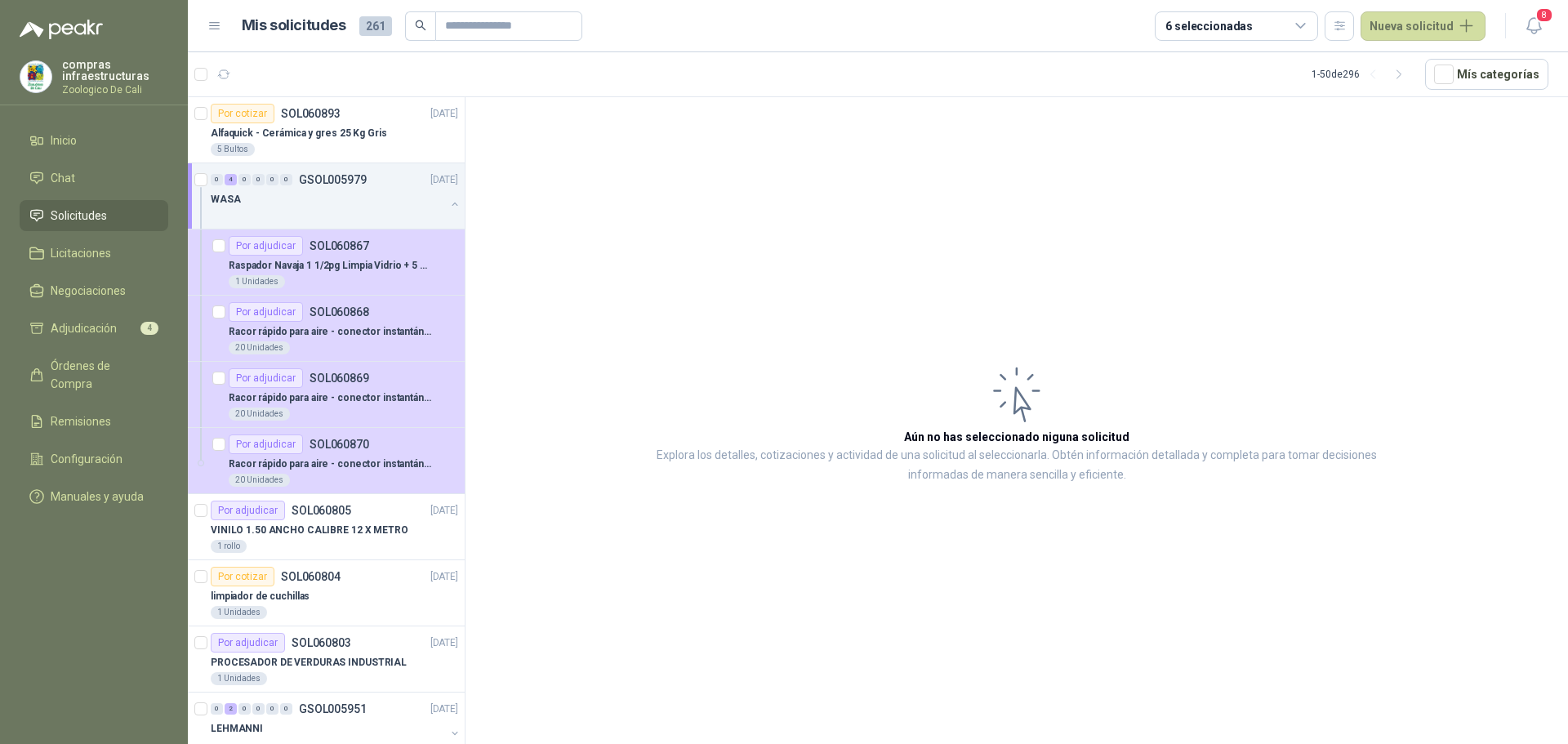
click at [645, 310] on article "Aún no has seleccionado niguna solicitud Explora los detalles, cotizaciones y a…" at bounding box center [1017, 423] width 1102 height 653
click at [347, 174] on p "GSOL005979" at bounding box center [333, 180] width 68 height 11
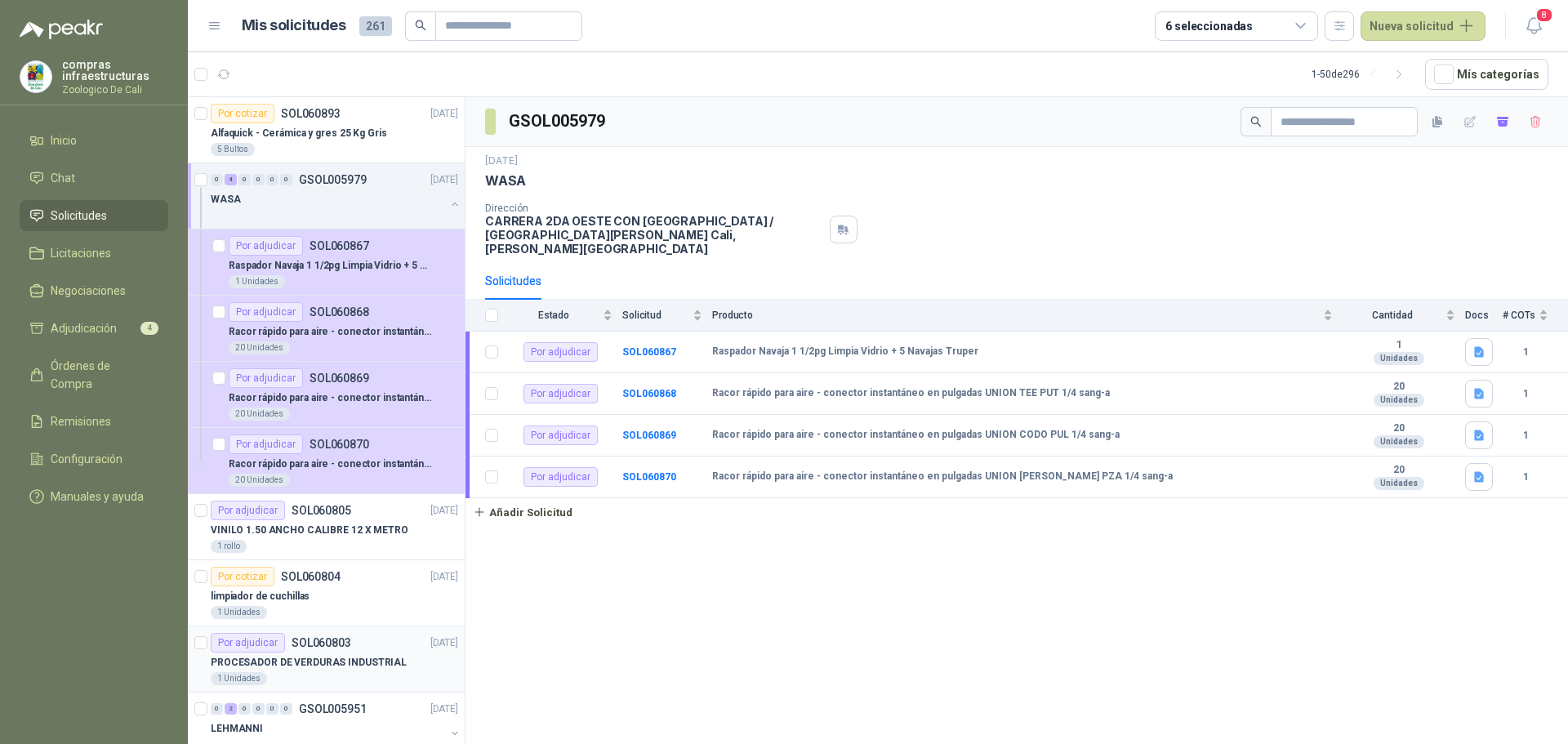
scroll to position [82, 0]
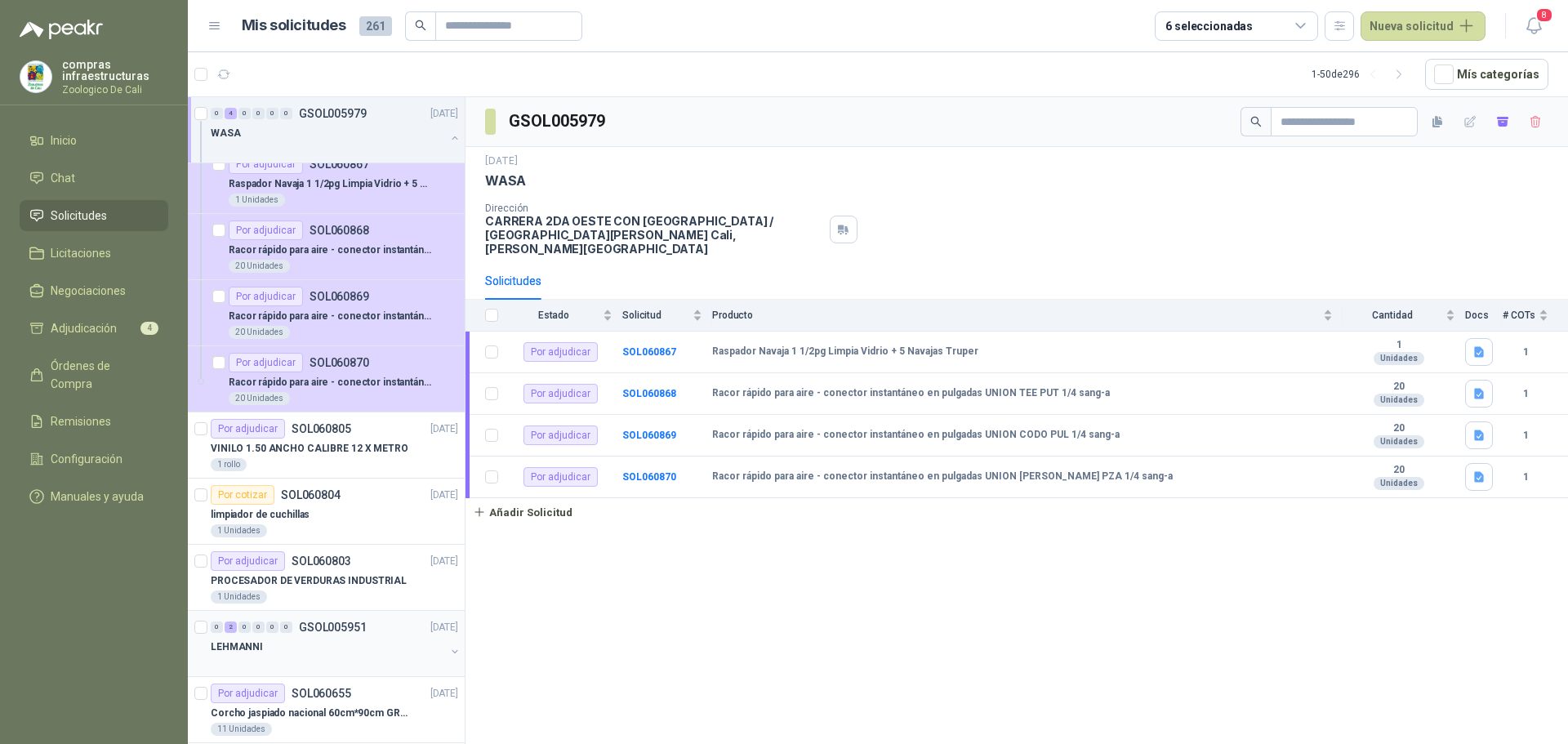
click at [372, 635] on div "0 2 0 0 0 0 GSOL005951 [DATE]" at bounding box center [336, 627] width 251 height 20
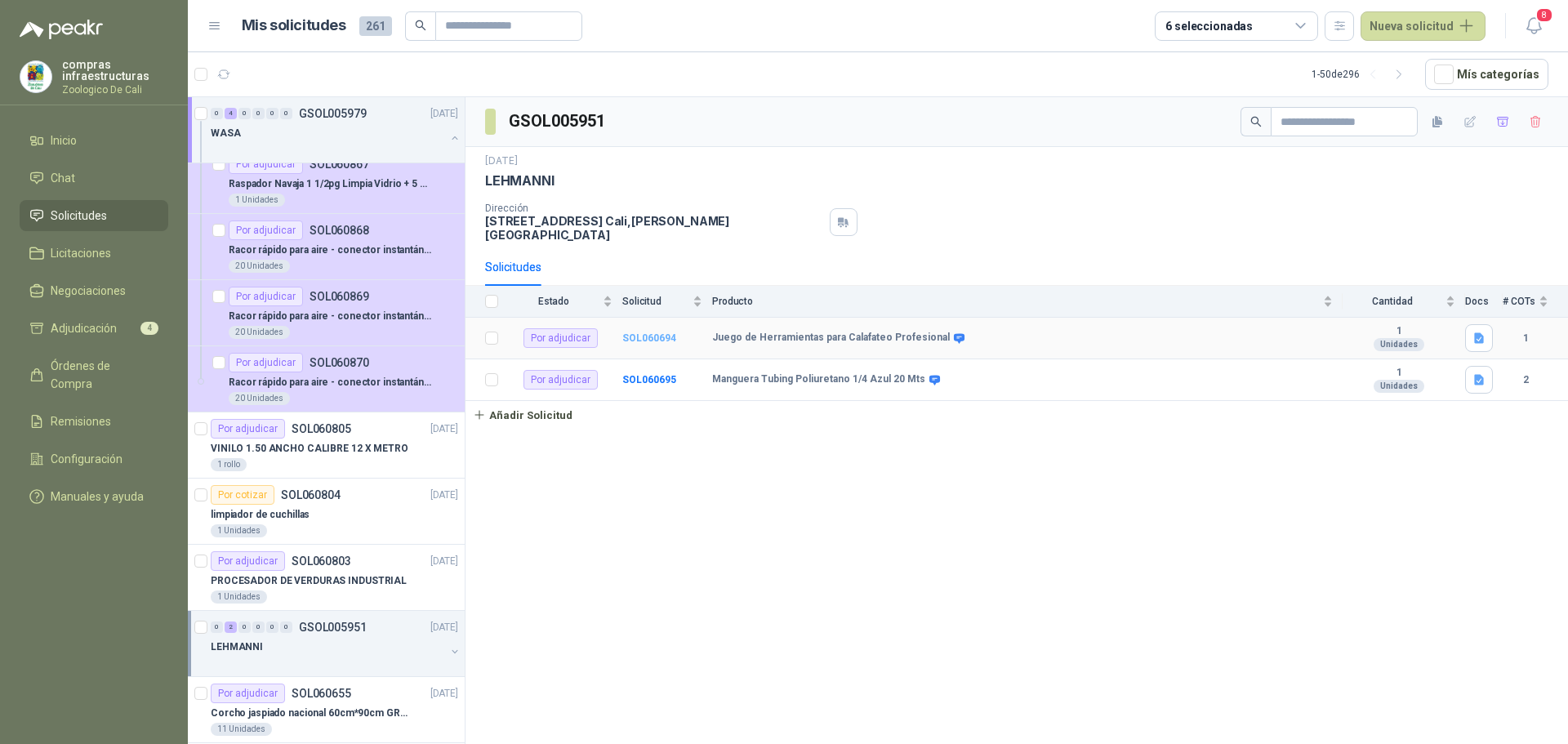
click at [646, 332] on b "SOL060694" at bounding box center [649, 338] width 54 height 11
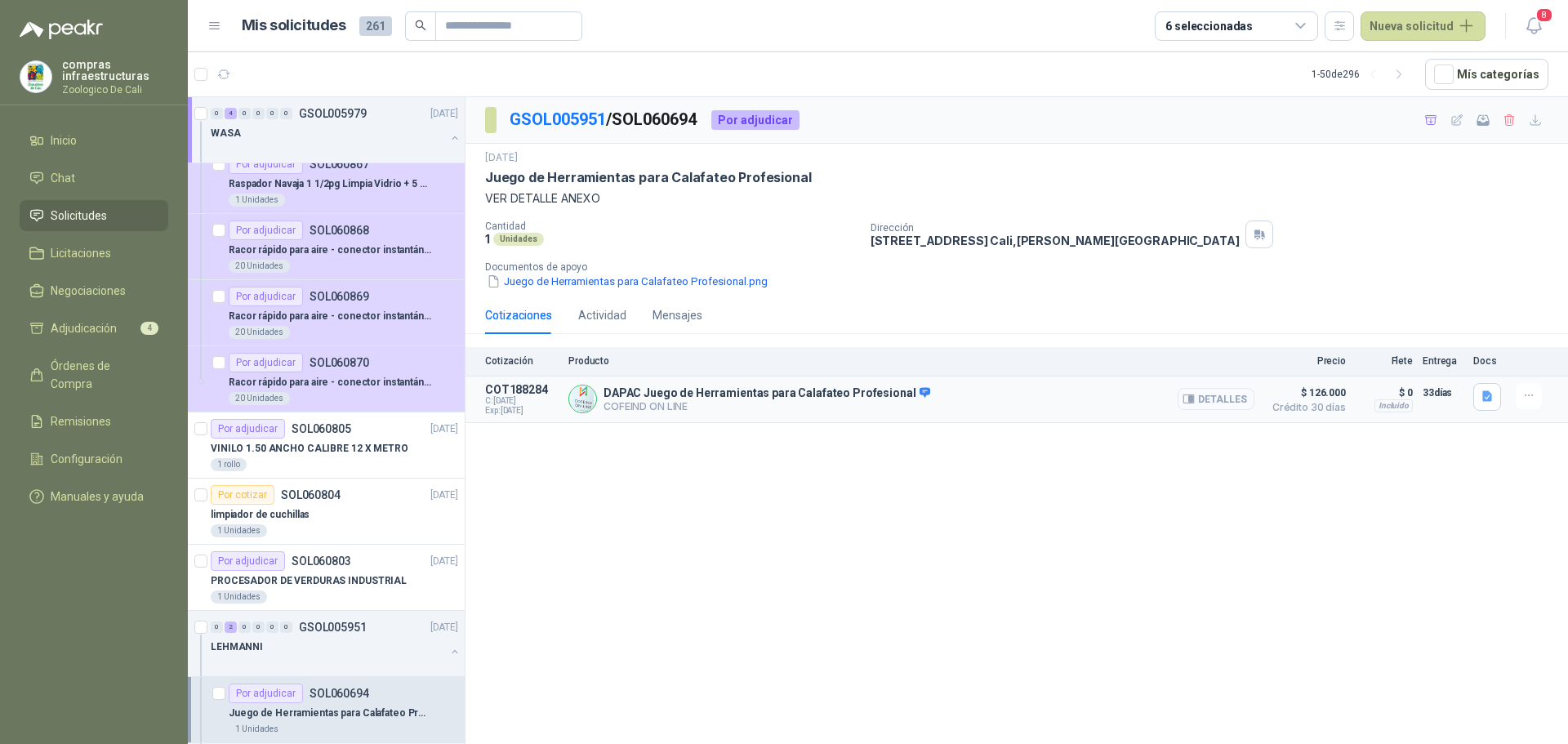
click at [1220, 397] on button "Detalles" at bounding box center [1216, 398] width 77 height 22
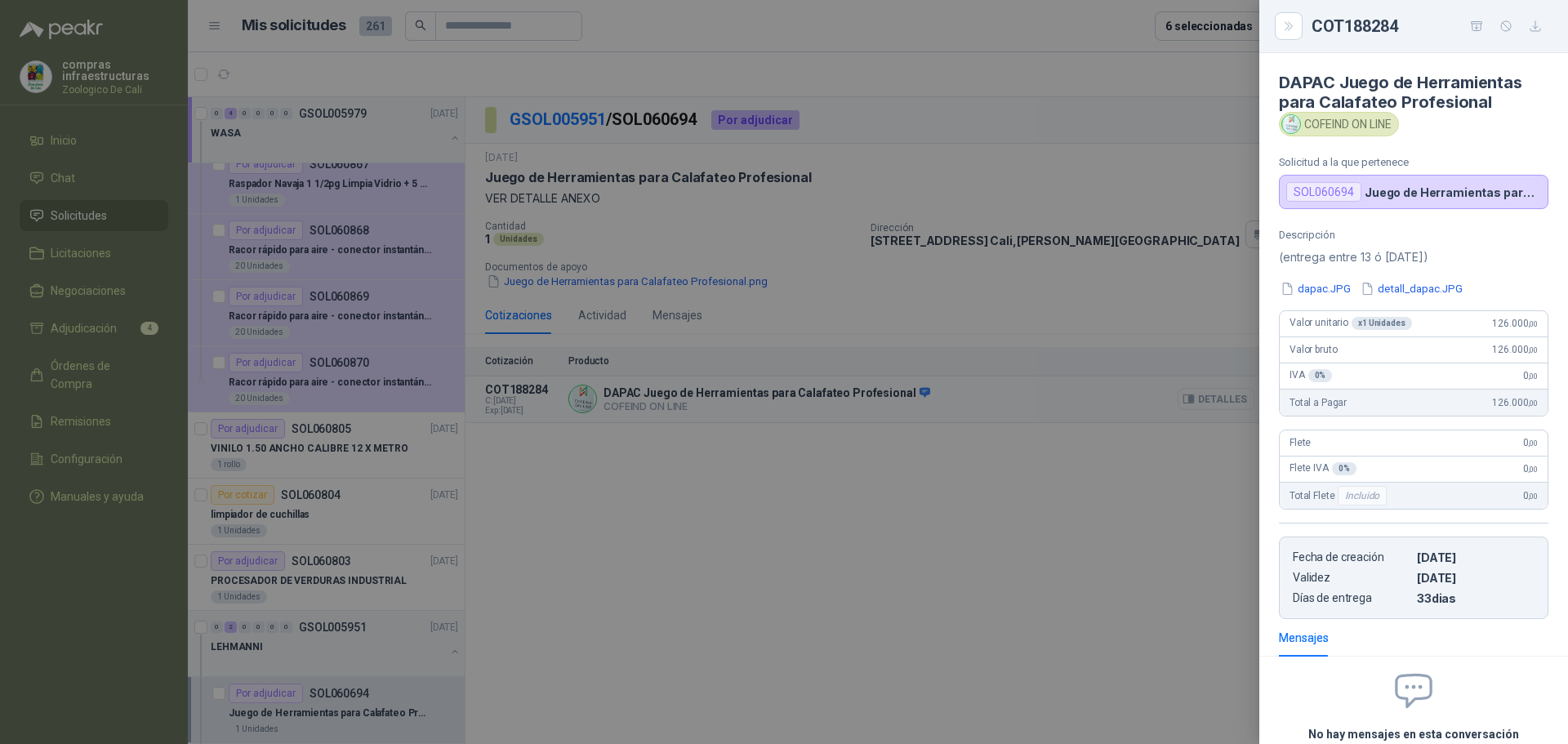
scroll to position [138, 0]
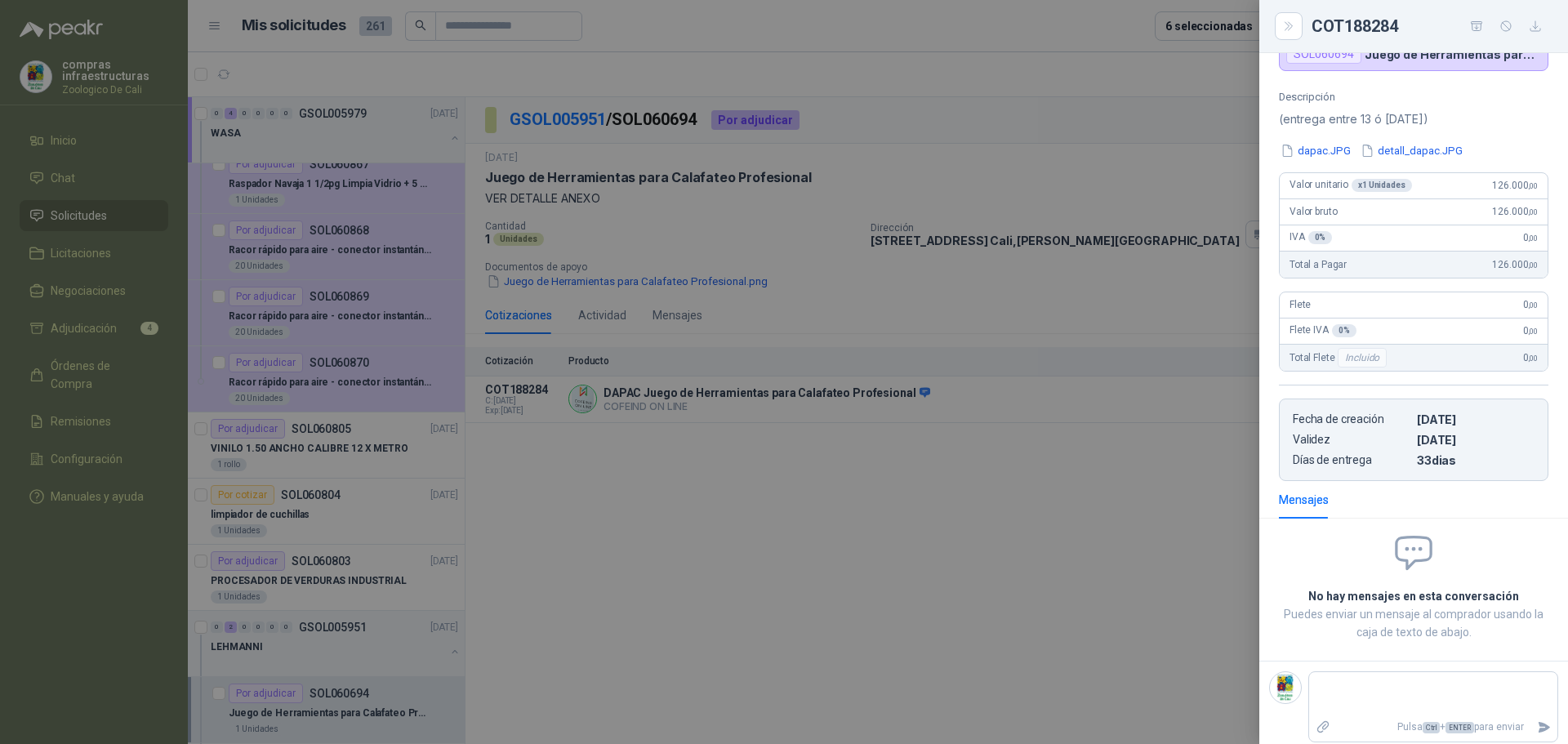
click at [780, 611] on div at bounding box center [784, 372] width 1568 height 744
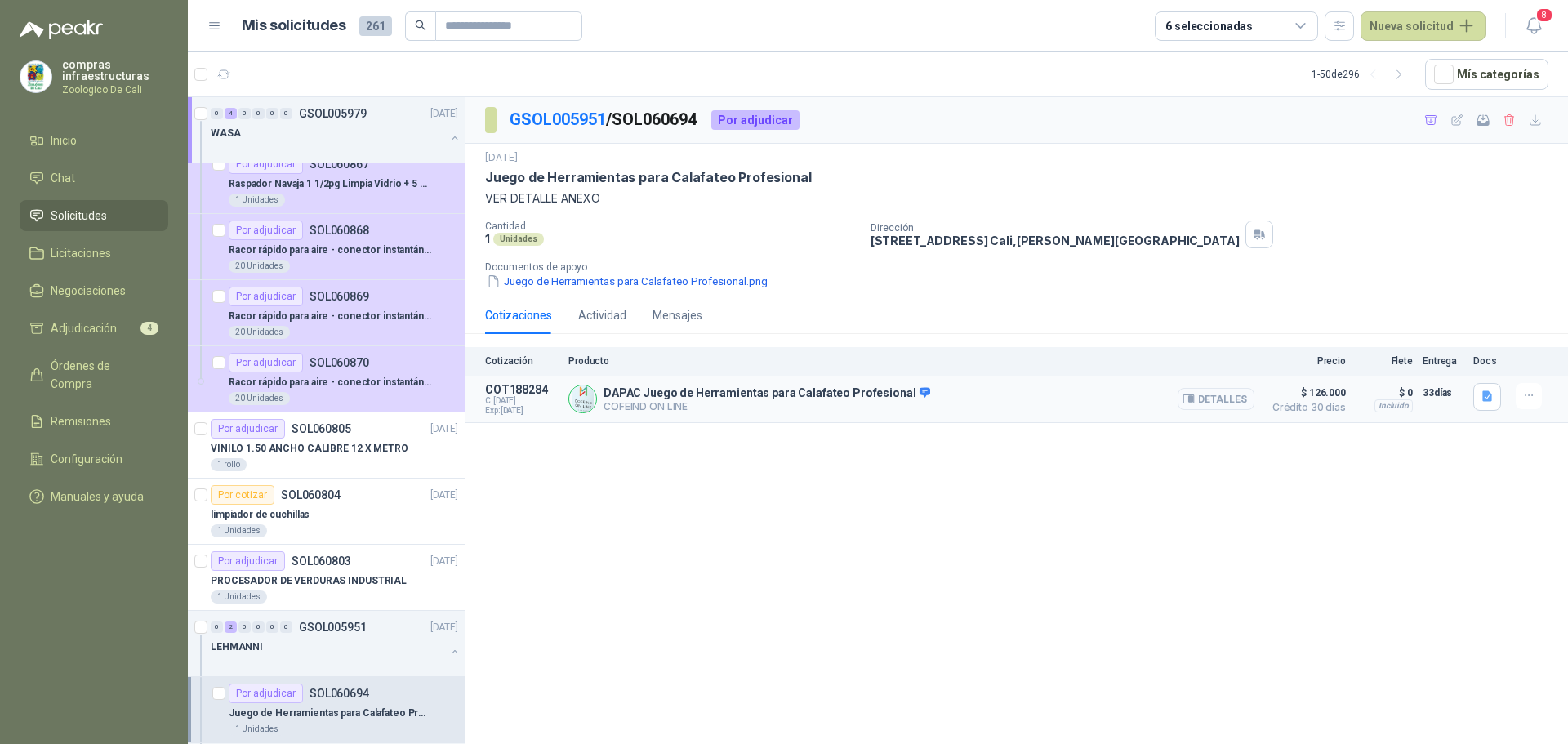
click at [1225, 404] on button "Detalles" at bounding box center [1216, 398] width 77 height 22
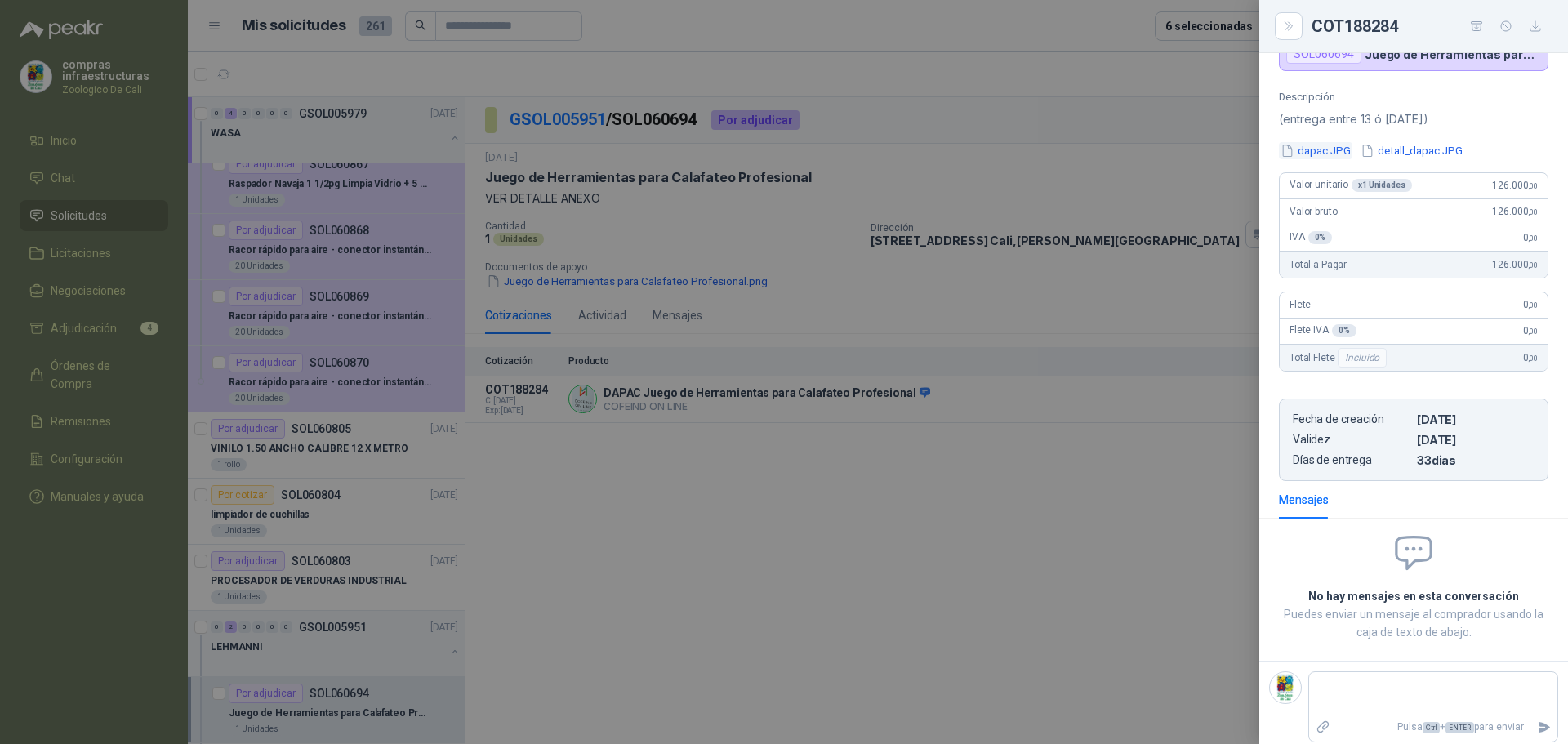
click at [1319, 149] on button "dapac.JPG" at bounding box center [1316, 150] width 73 height 17
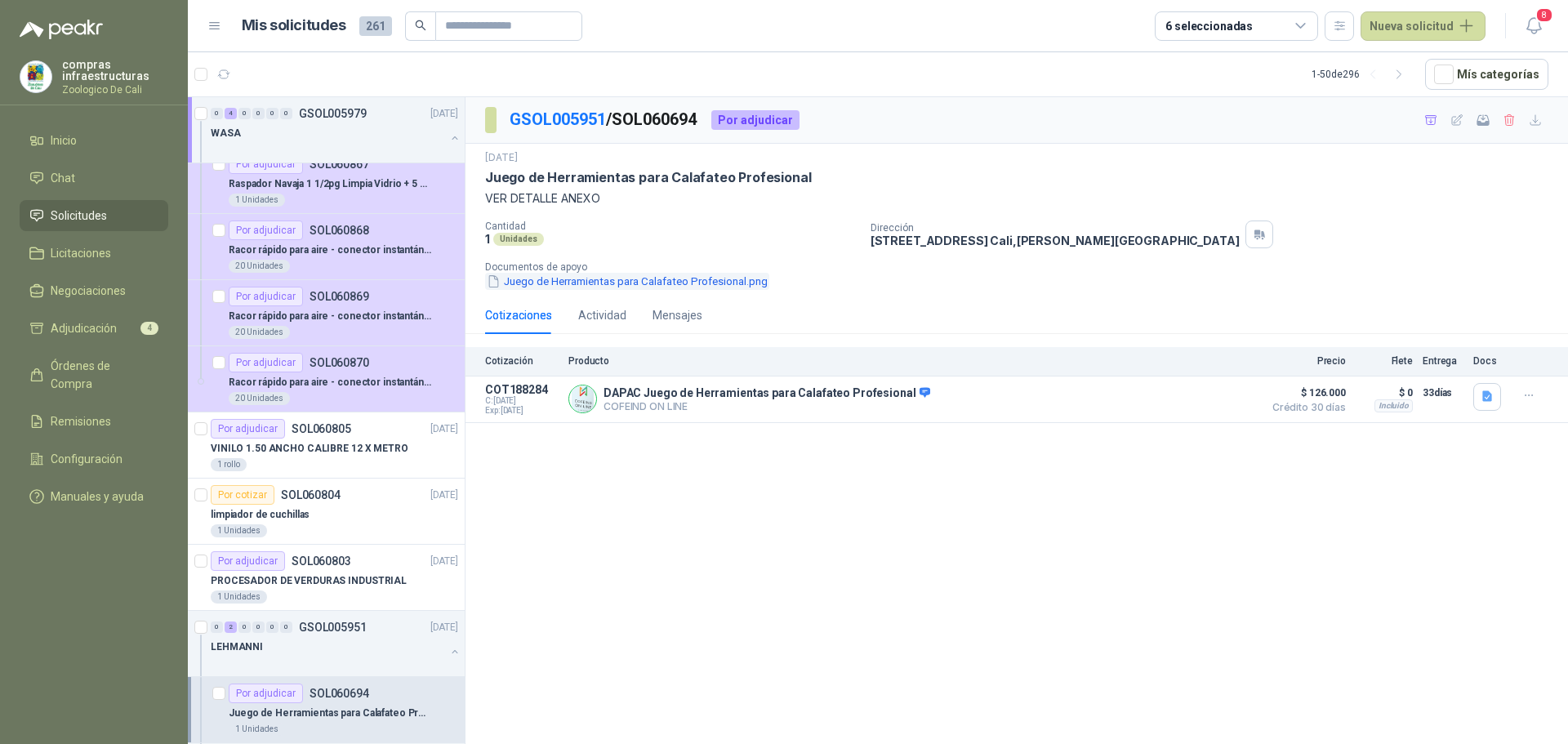
click at [558, 283] on button "Juego de Herramientas para Calafateo Profesional.png" at bounding box center [627, 281] width 284 height 17
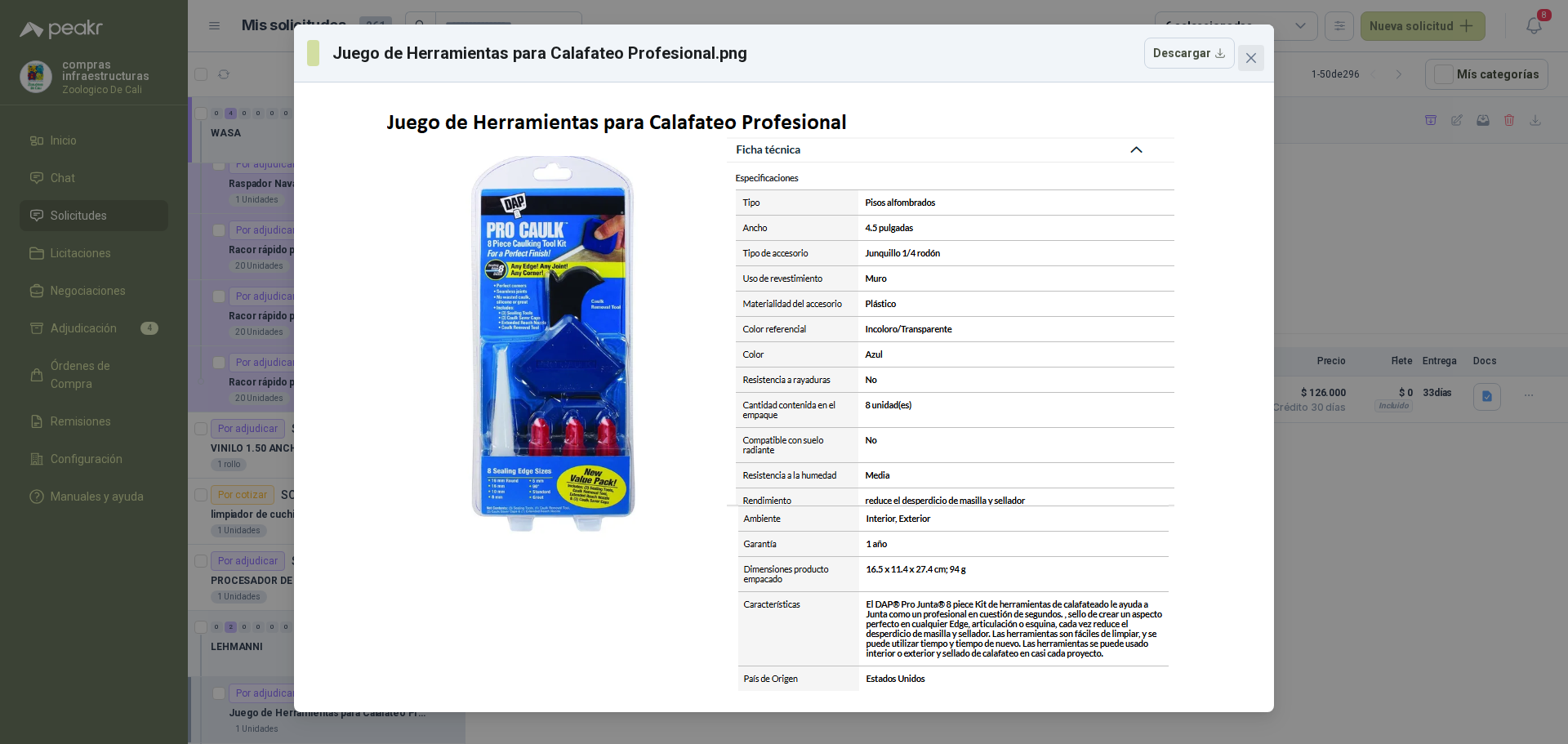
click at [1253, 59] on icon "close" at bounding box center [1251, 57] width 9 height 9
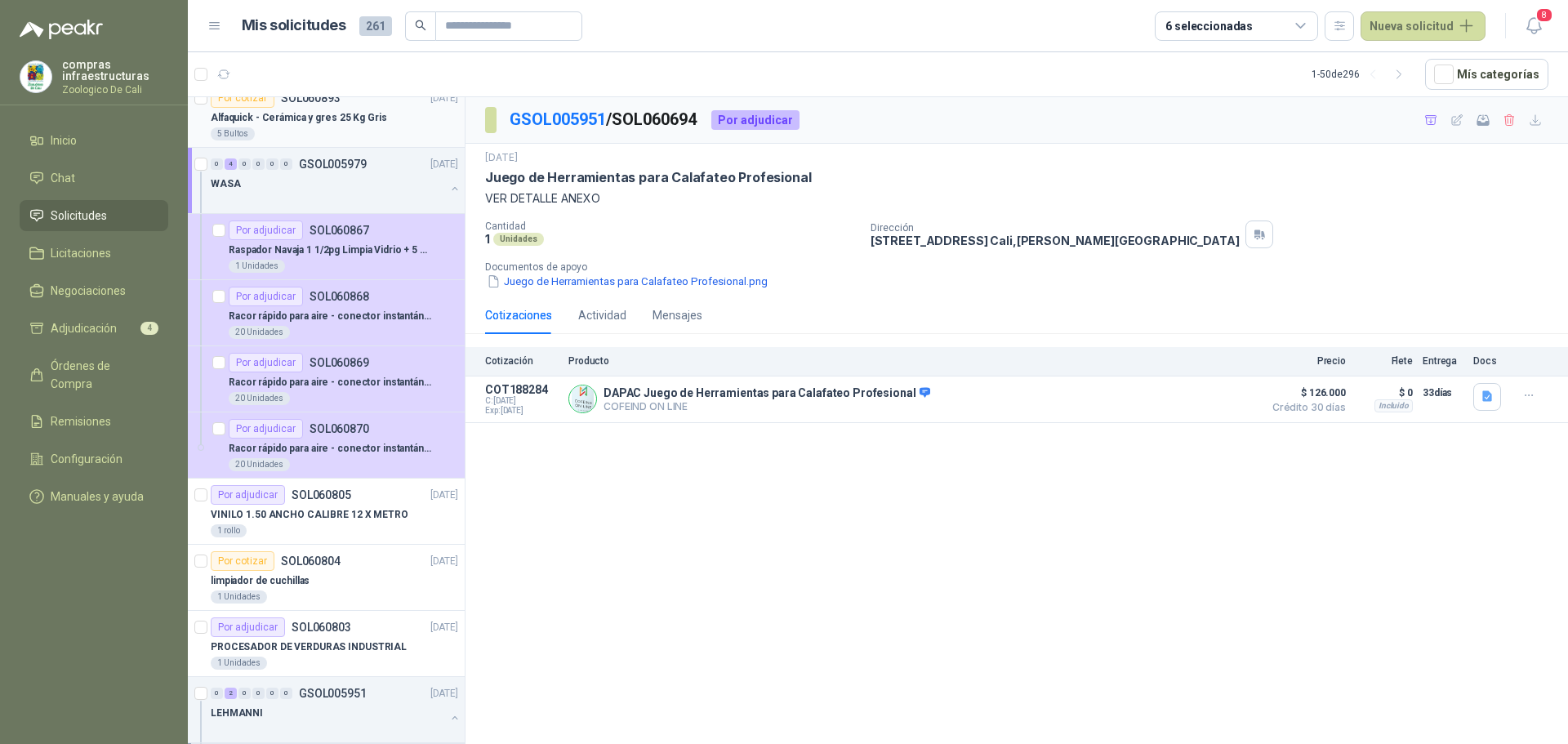
scroll to position [0, 0]
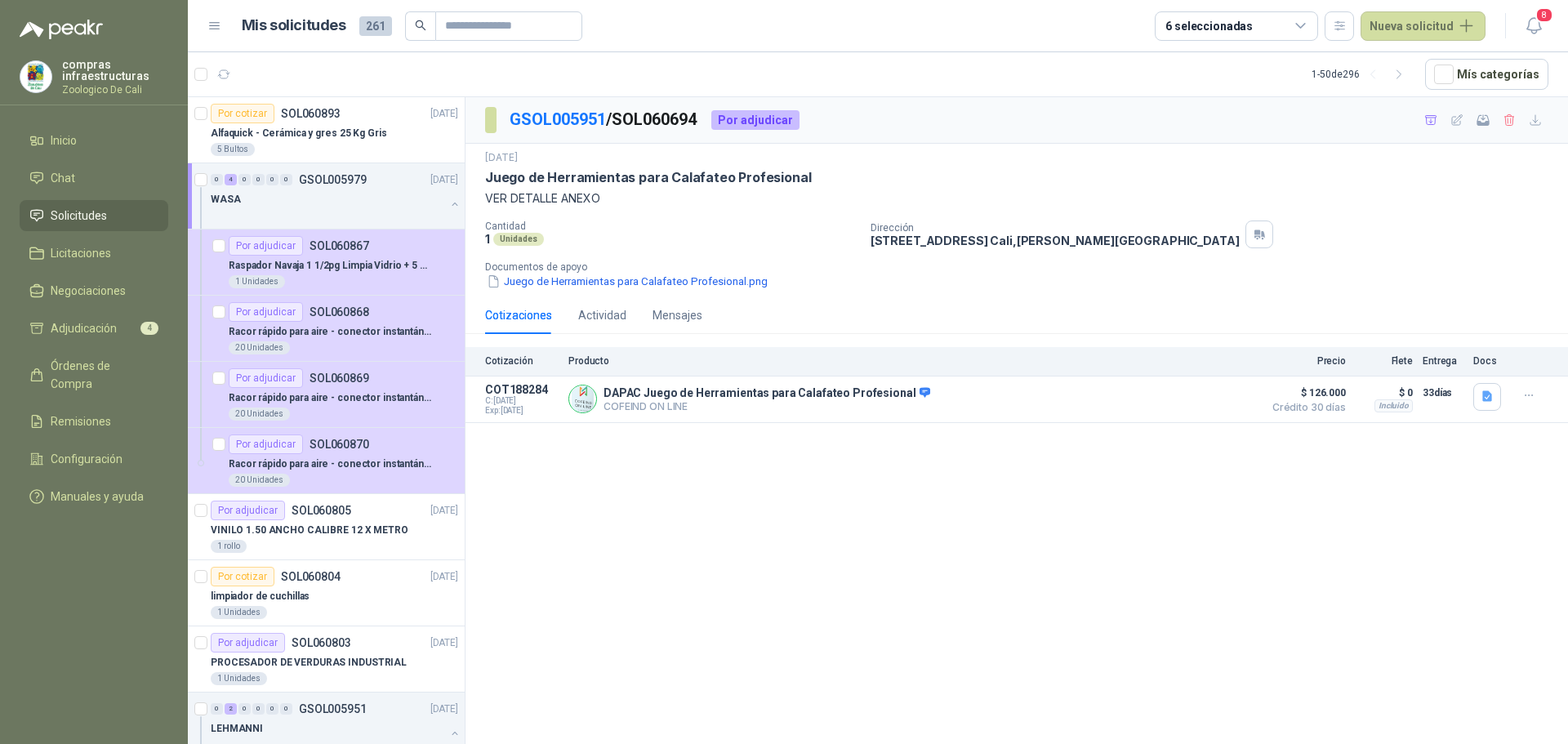
click at [126, 214] on li "Solicitudes" at bounding box center [93, 215] width 129 height 18
